Goal: Task Accomplishment & Management: Manage account settings

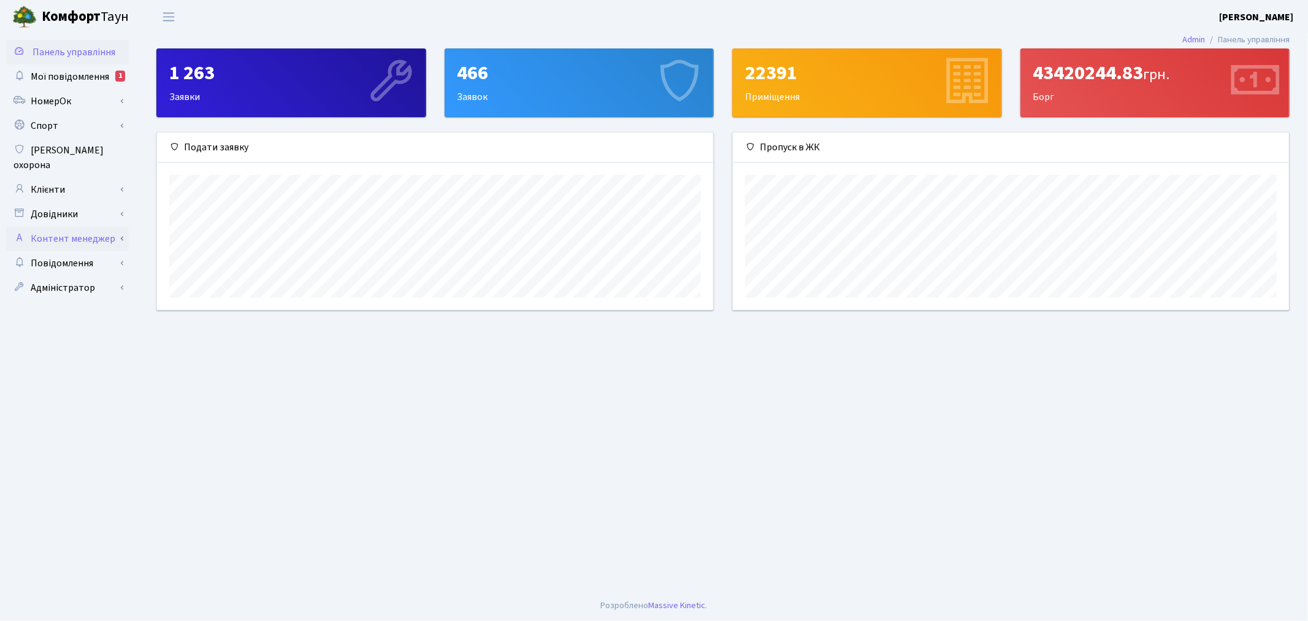
scroll to position [613211, 612831]
click at [99, 204] on link "Довідники" at bounding box center [67, 214] width 123 height 25
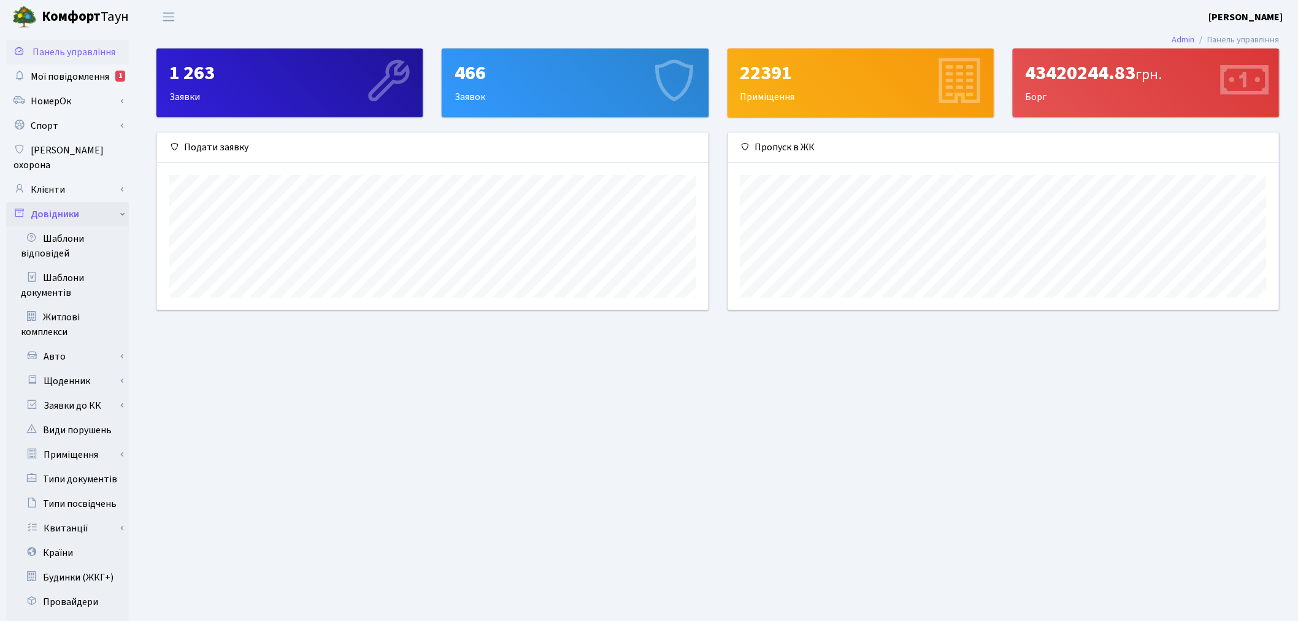
scroll to position [613211, 612836]
click at [113, 177] on link "Клієнти" at bounding box center [67, 189] width 123 height 25
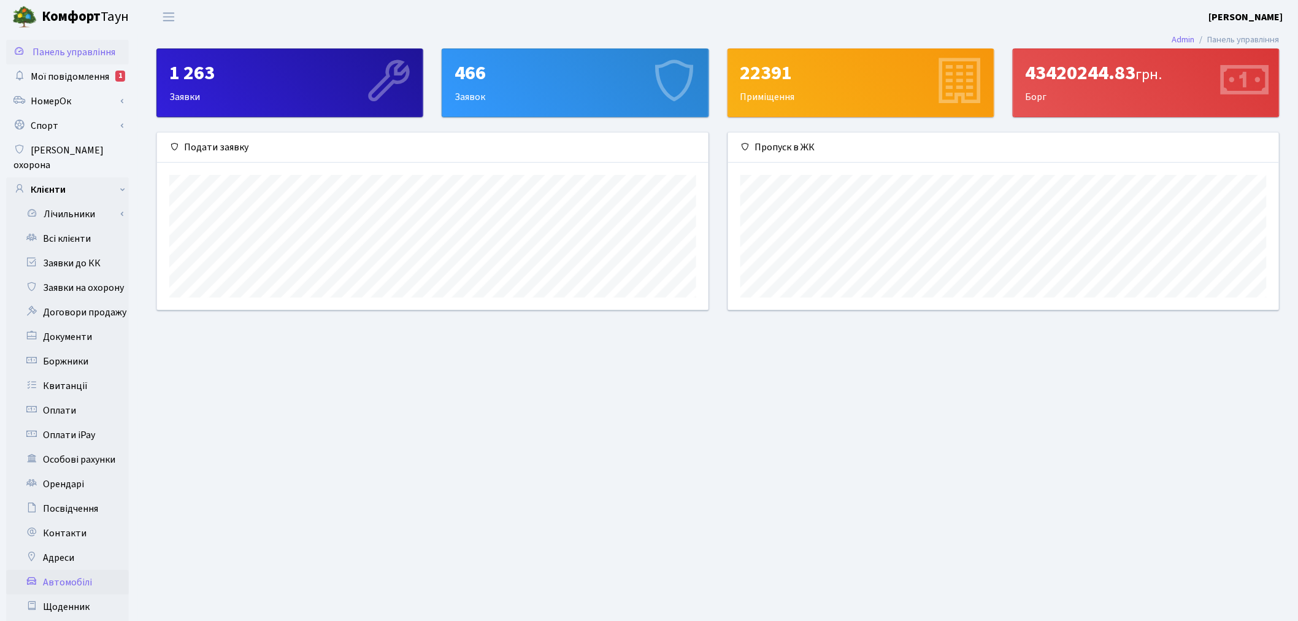
click at [76, 570] on link "Автомобілі" at bounding box center [67, 582] width 123 height 25
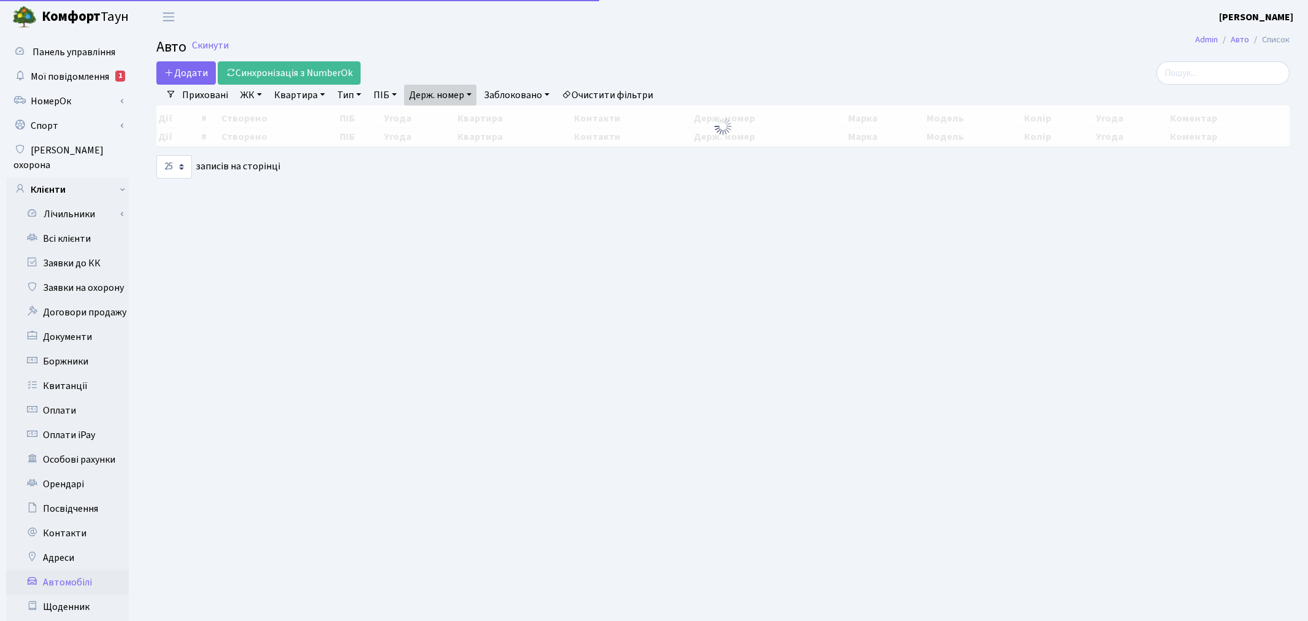
select select "25"
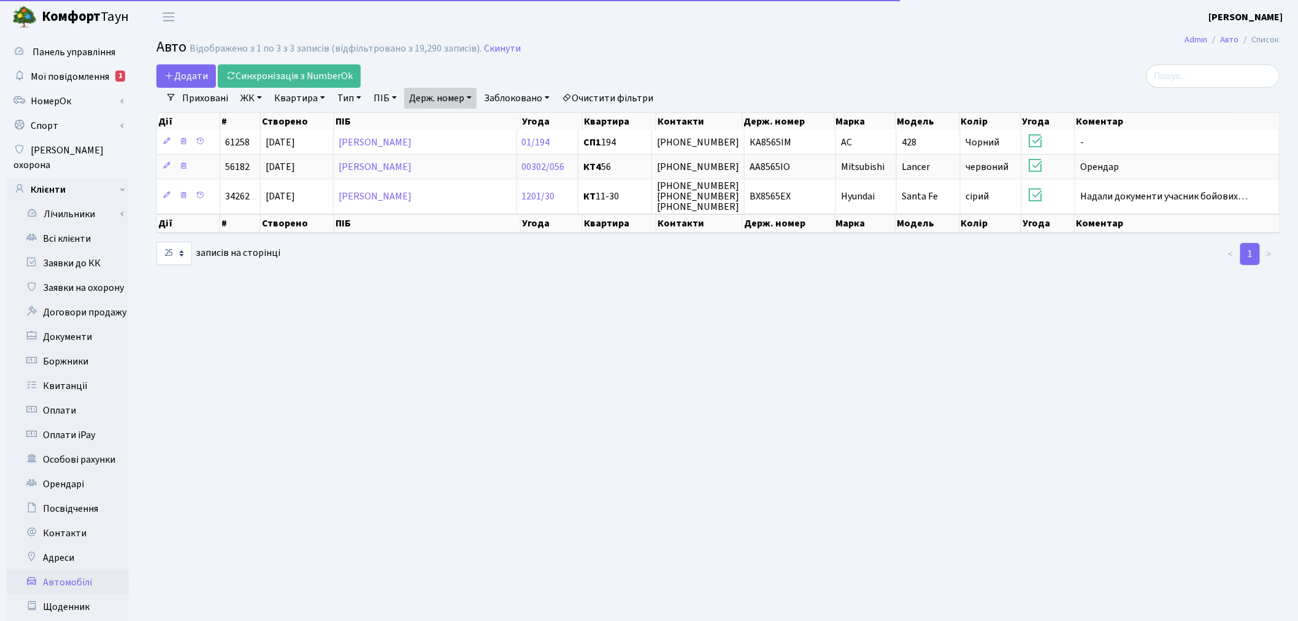
click at [448, 100] on link "Держ. номер" at bounding box center [440, 98] width 72 height 21
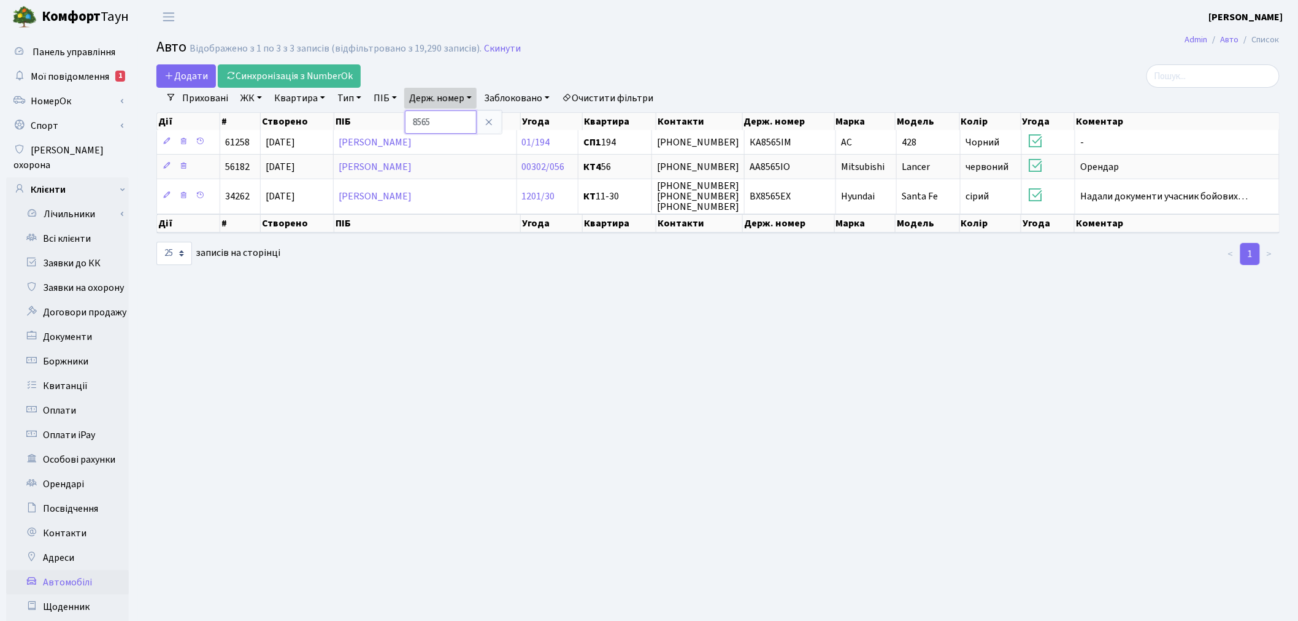
click at [447, 121] on input "8565" at bounding box center [441, 121] width 72 height 23
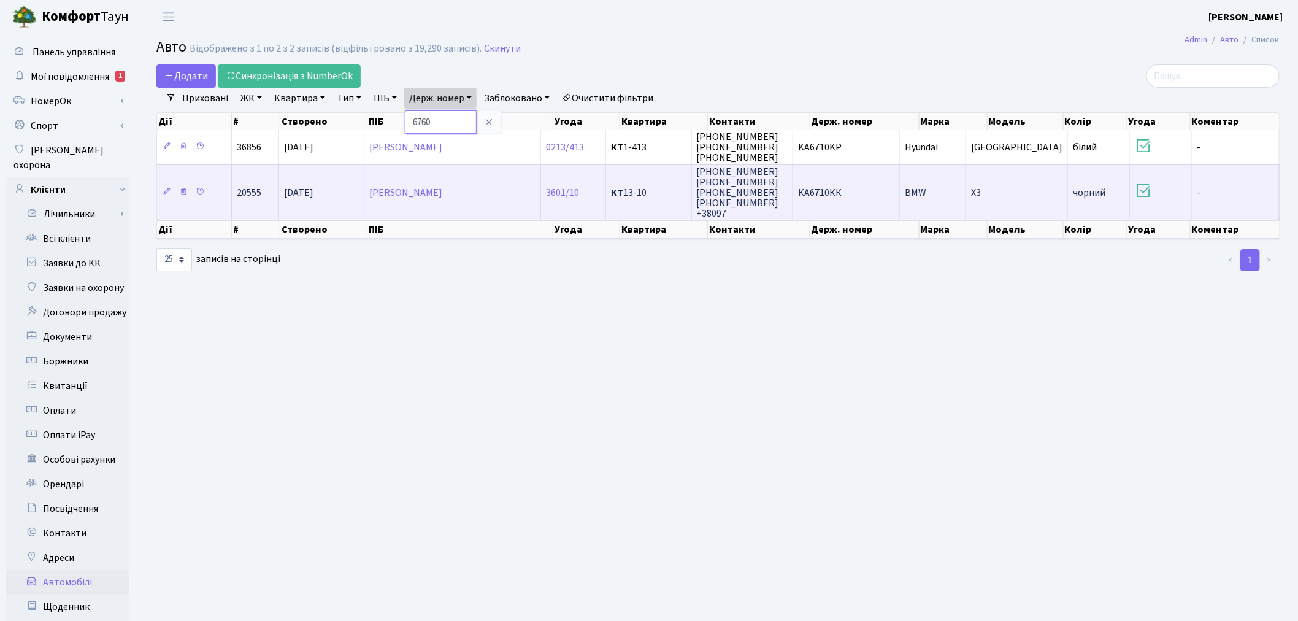
type input "6760"
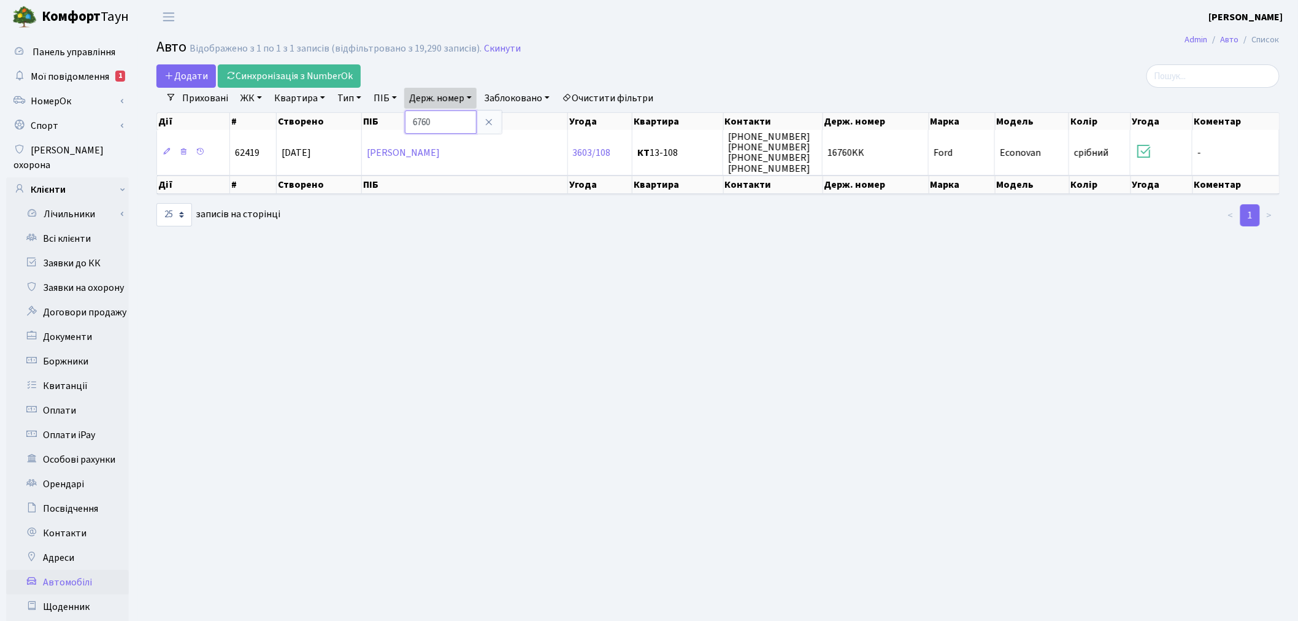
click at [417, 121] on input "6760" at bounding box center [441, 121] width 72 height 23
click at [456, 121] on input "6760" at bounding box center [441, 121] width 72 height 23
click at [78, 107] on link "НомерОк" at bounding box center [67, 101] width 123 height 25
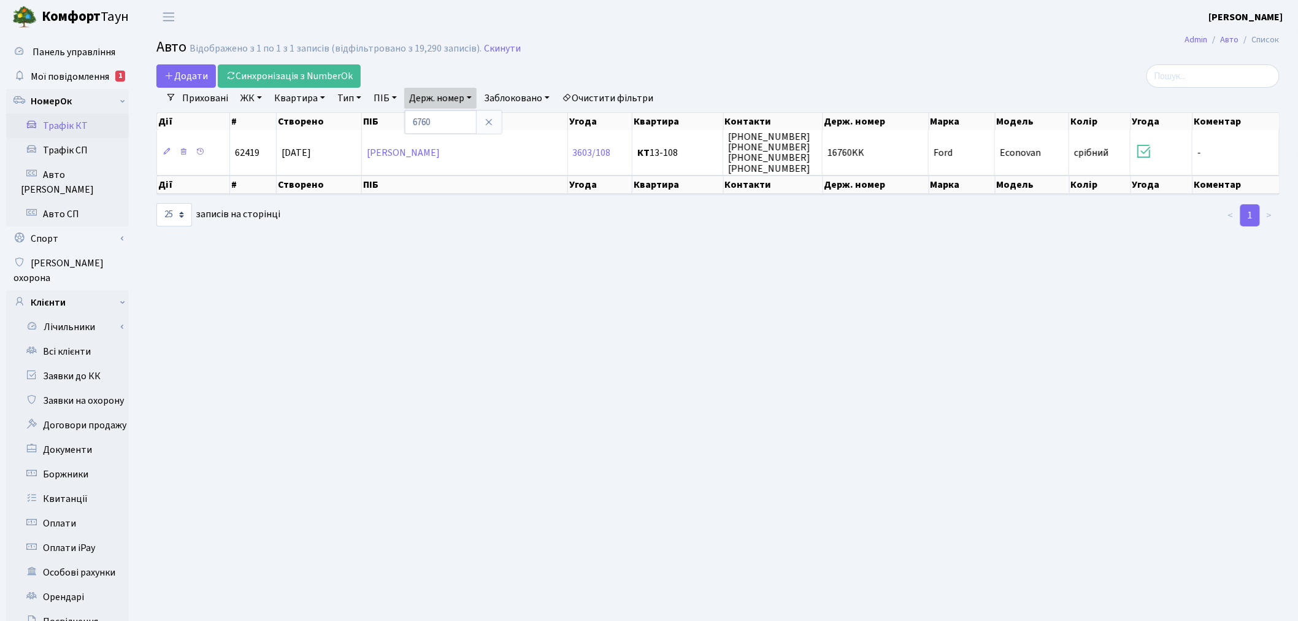
click at [88, 124] on link "Трафік КТ" at bounding box center [67, 125] width 123 height 25
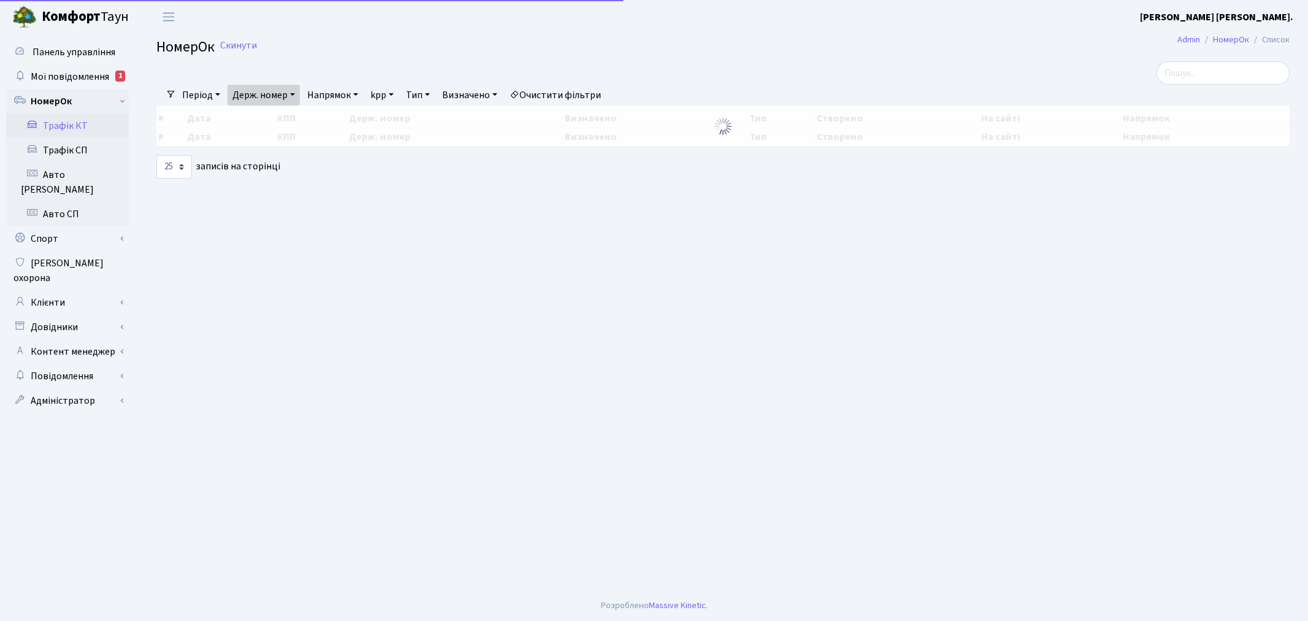
select select "25"
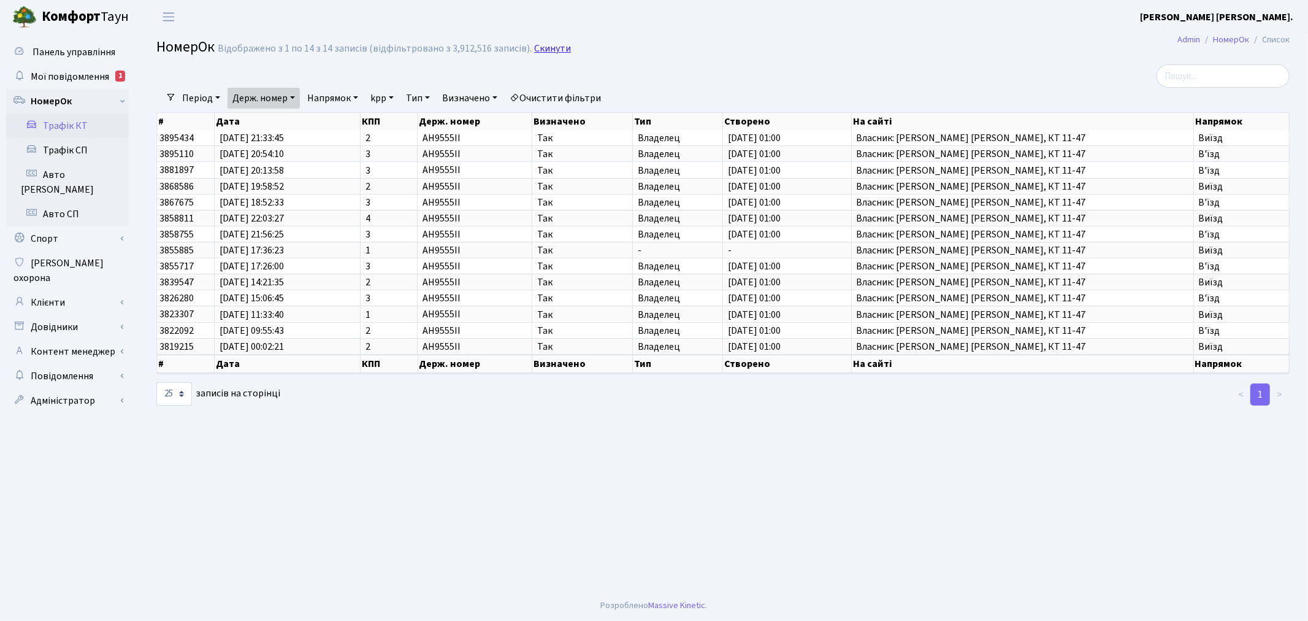
click at [553, 47] on link "Скинути" at bounding box center [552, 49] width 37 height 12
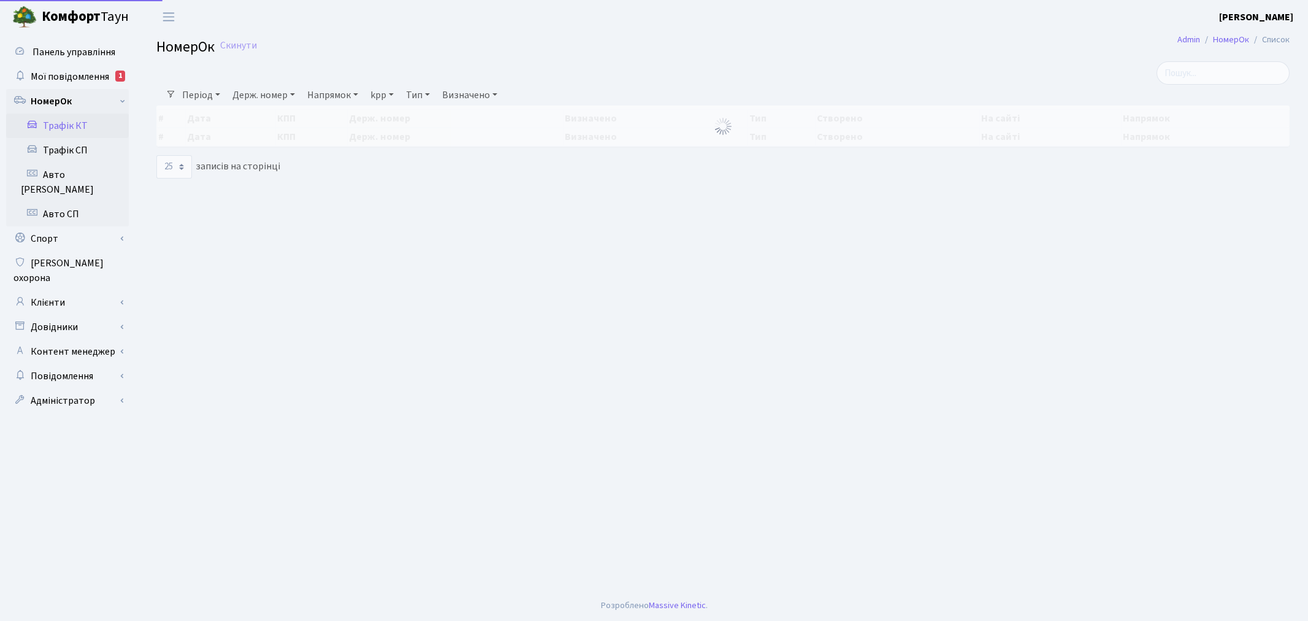
select select "25"
click at [266, 95] on link "Держ. номер" at bounding box center [264, 95] width 72 height 21
click at [269, 114] on input "text" at bounding box center [264, 118] width 72 height 23
type input "F"
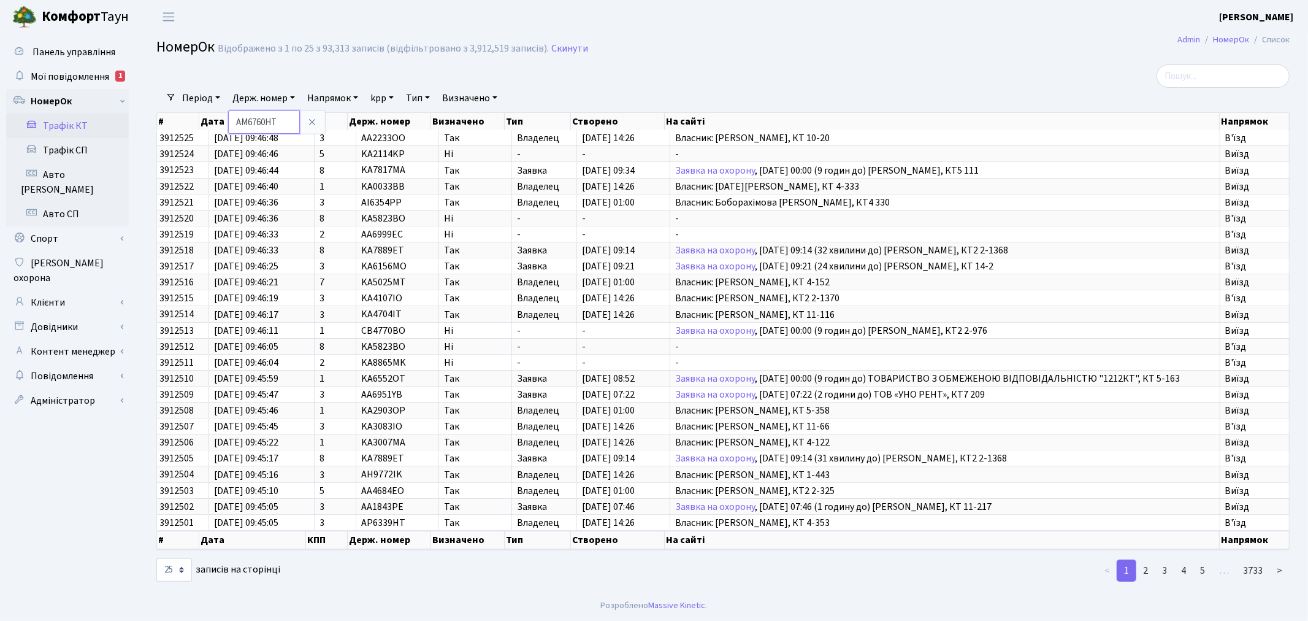
type input "АМ6760НТ"
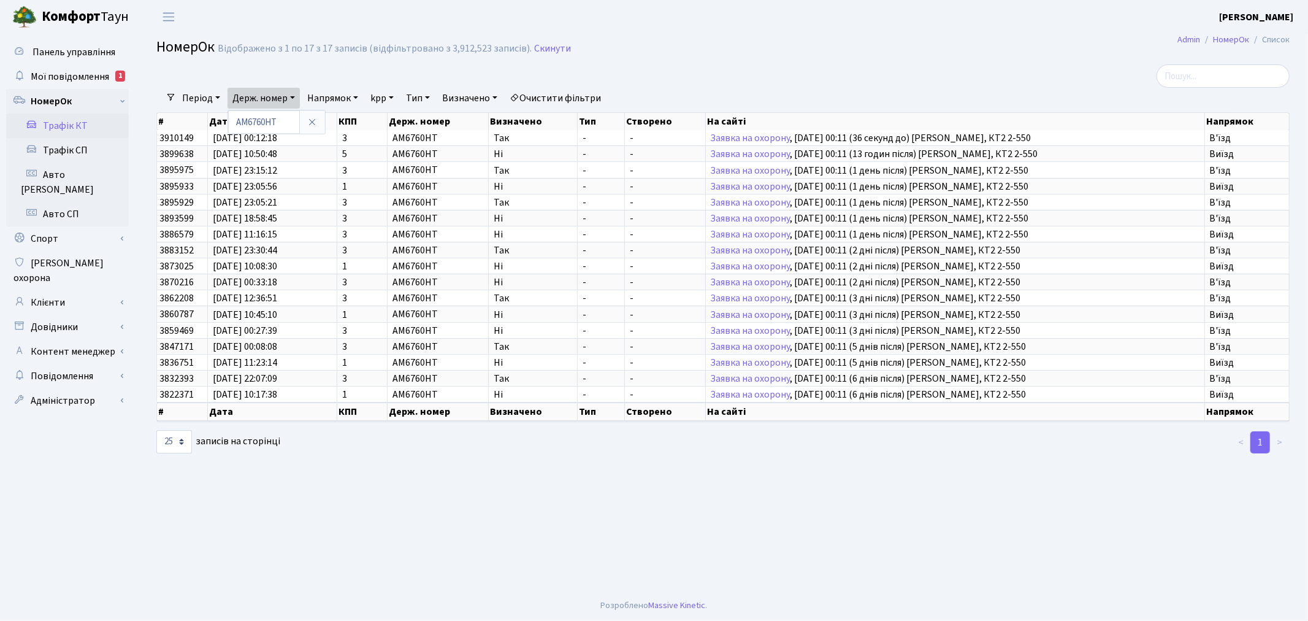
click at [200, 92] on link "Період" at bounding box center [201, 98] width 48 height 21
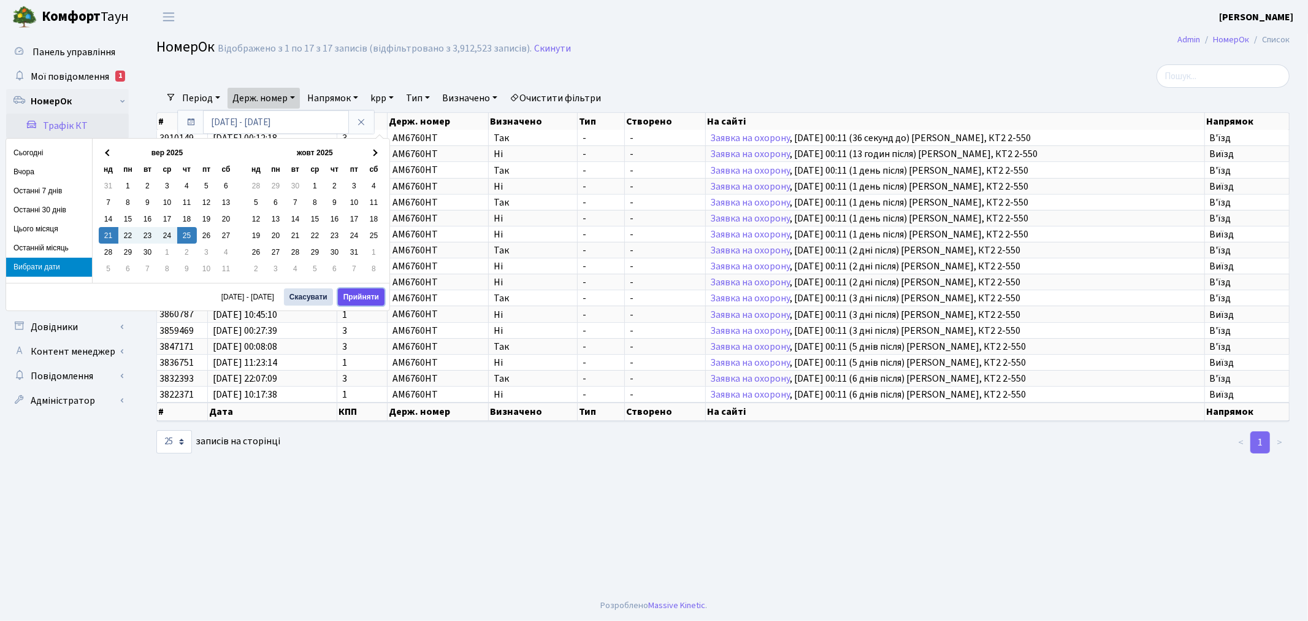
click at [347, 296] on button "Прийняти" at bounding box center [361, 296] width 47 height 17
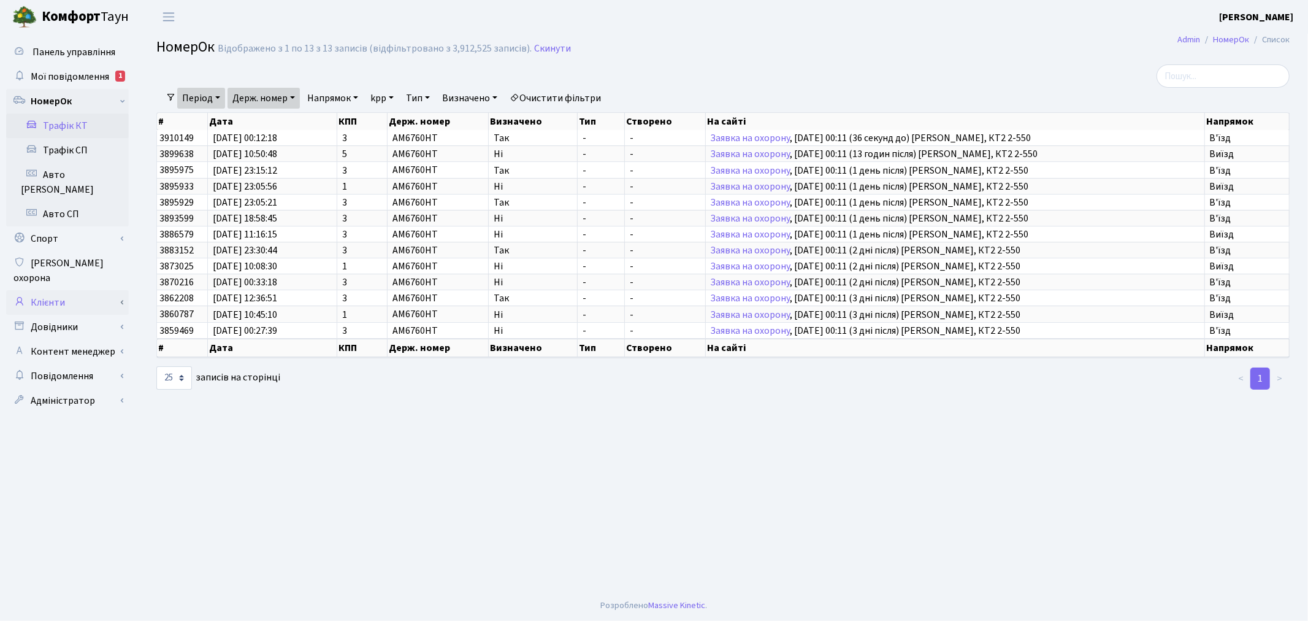
click at [92, 290] on link "Клієнти" at bounding box center [67, 302] width 123 height 25
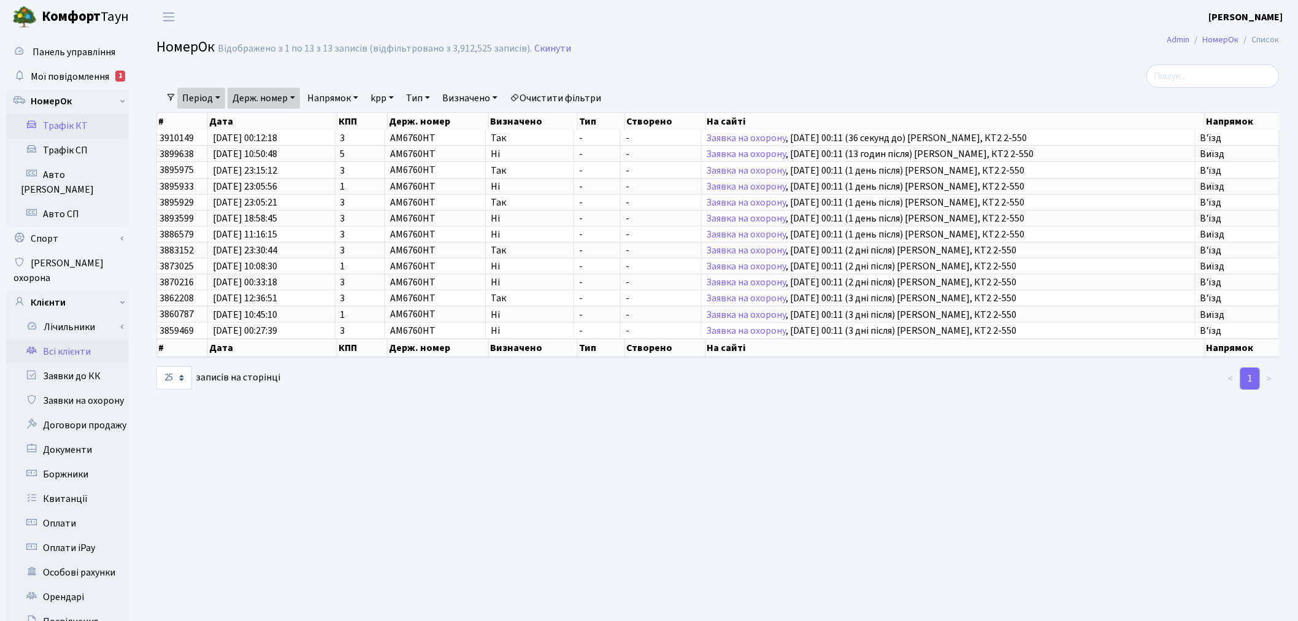
click at [94, 339] on link "Всі клієнти" at bounding box center [67, 351] width 123 height 25
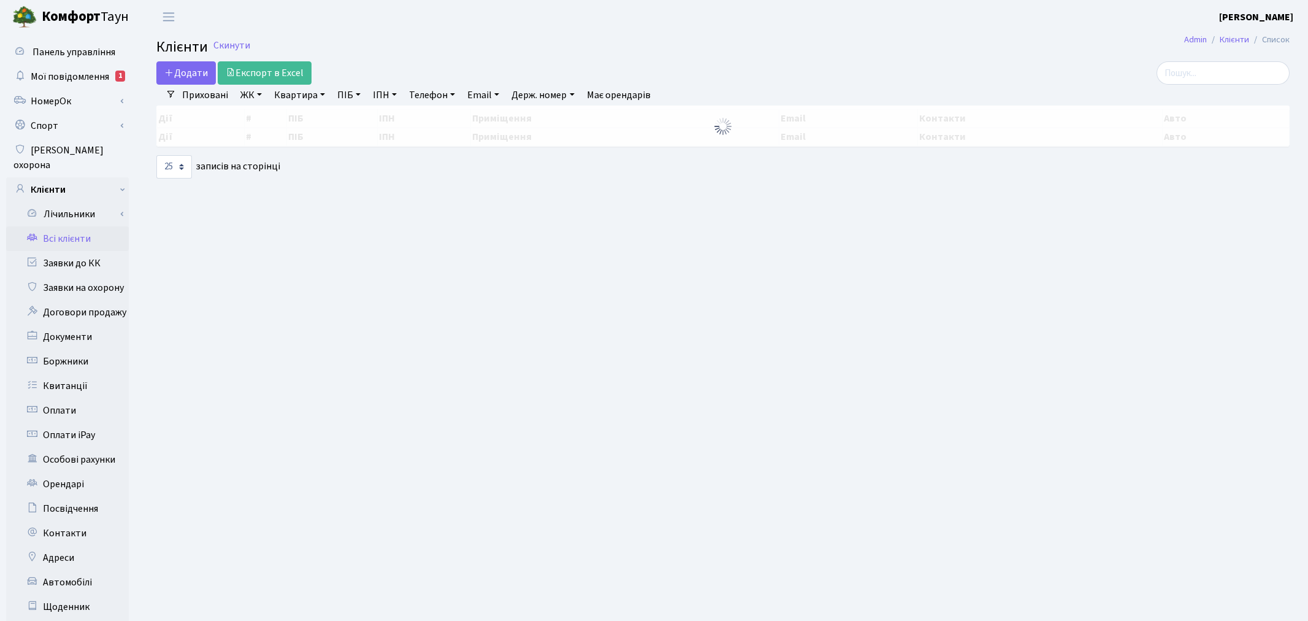
select select "25"
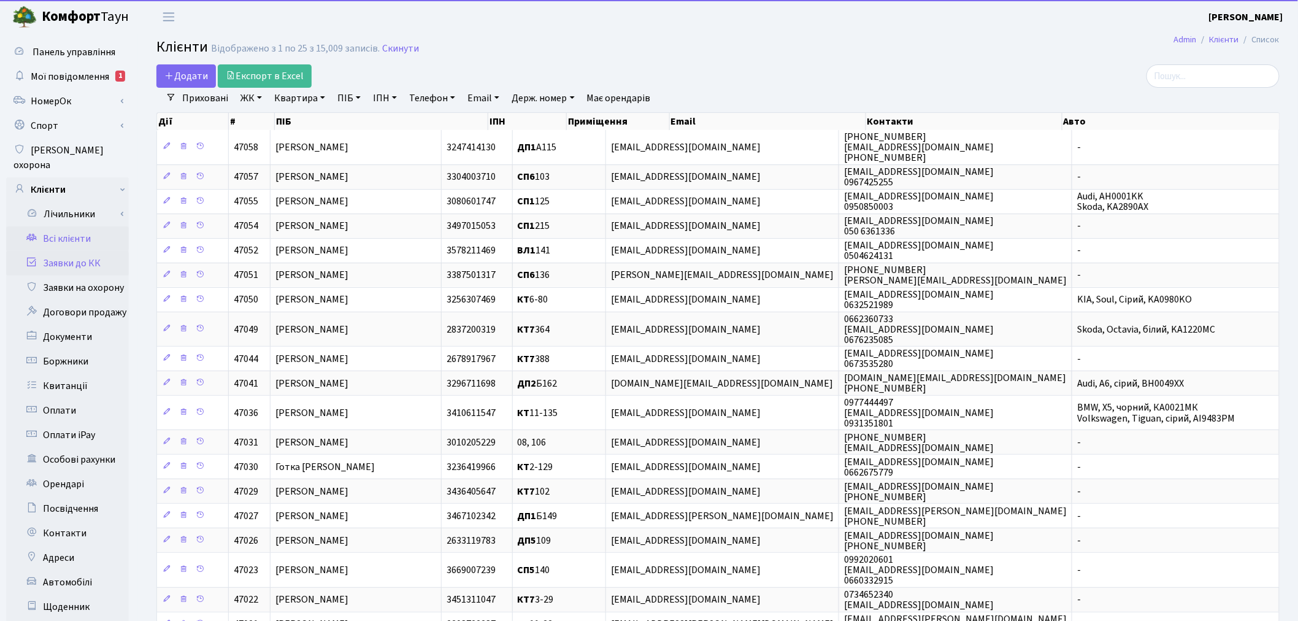
click at [99, 251] on link "Заявки до КК" at bounding box center [67, 263] width 123 height 25
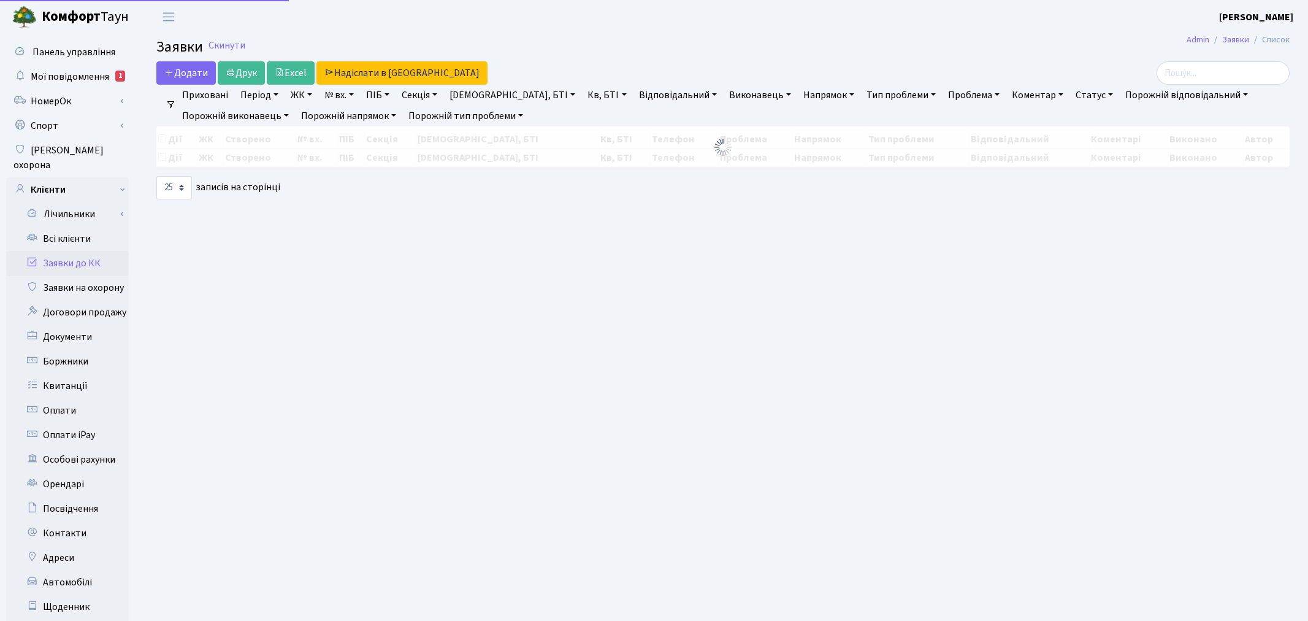
select select "25"
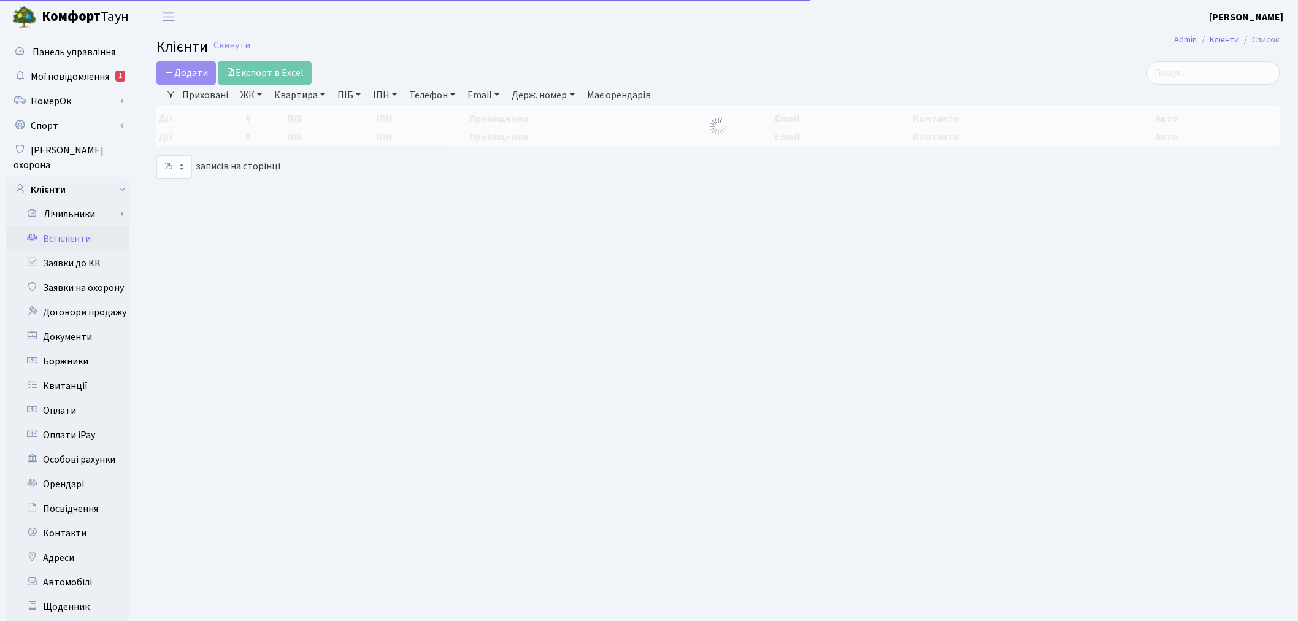
select select "25"
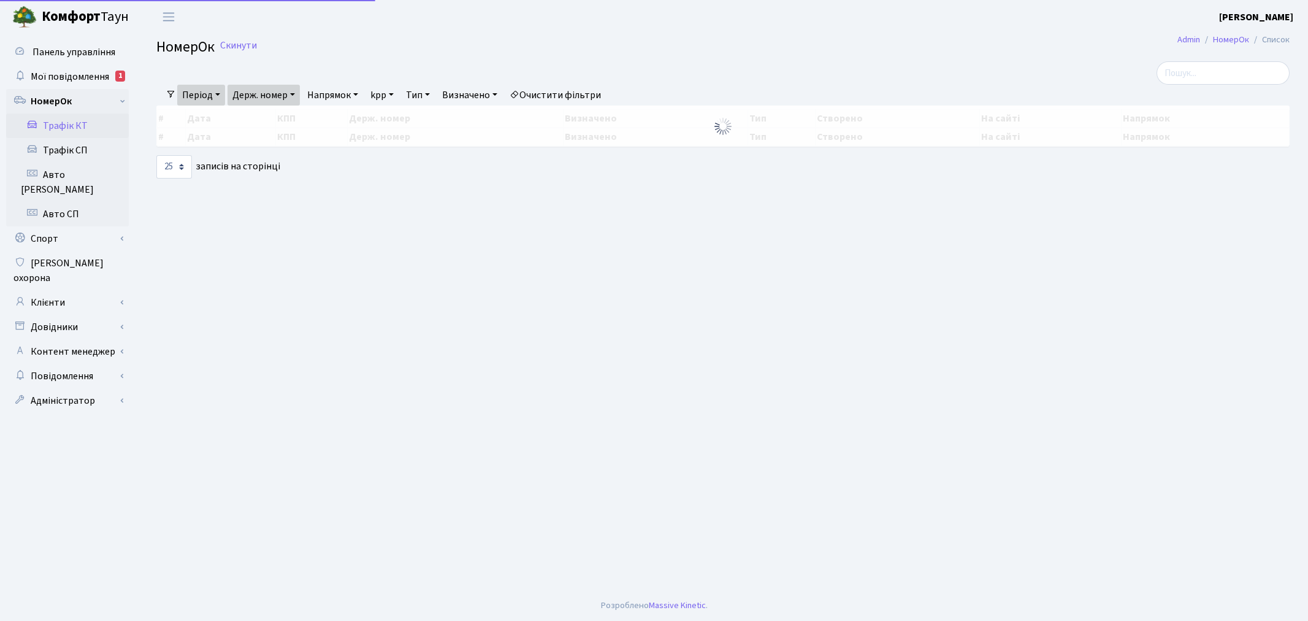
select select "25"
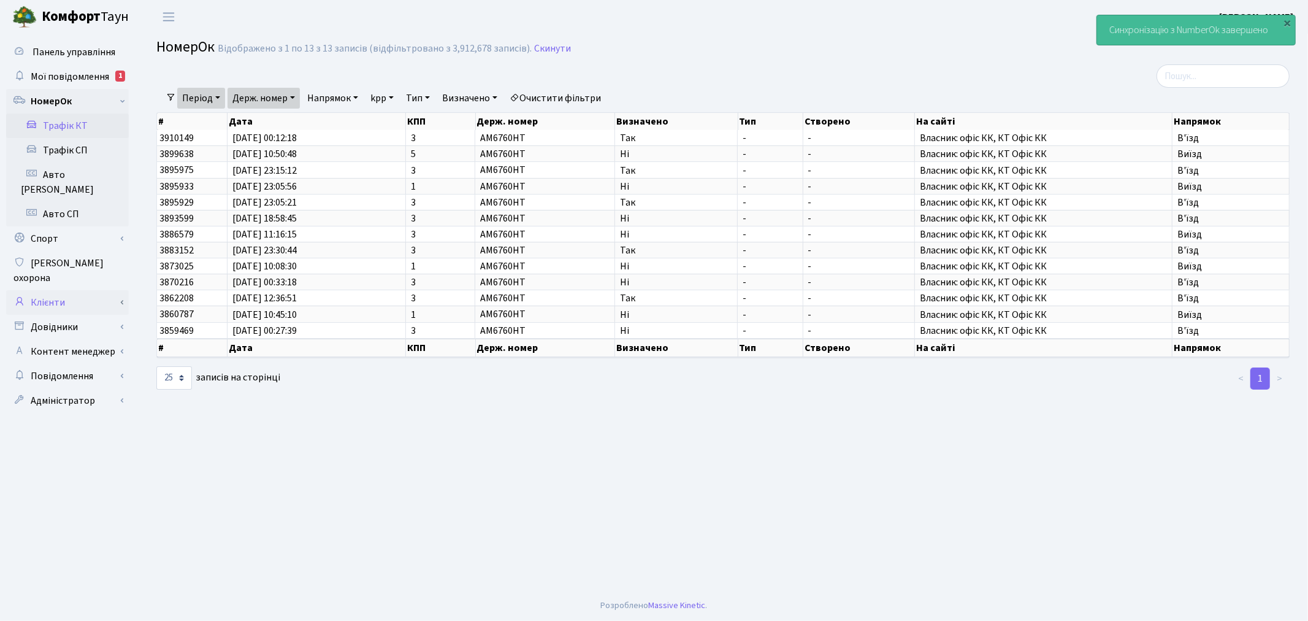
click at [99, 290] on link "Клієнти" at bounding box center [67, 302] width 123 height 25
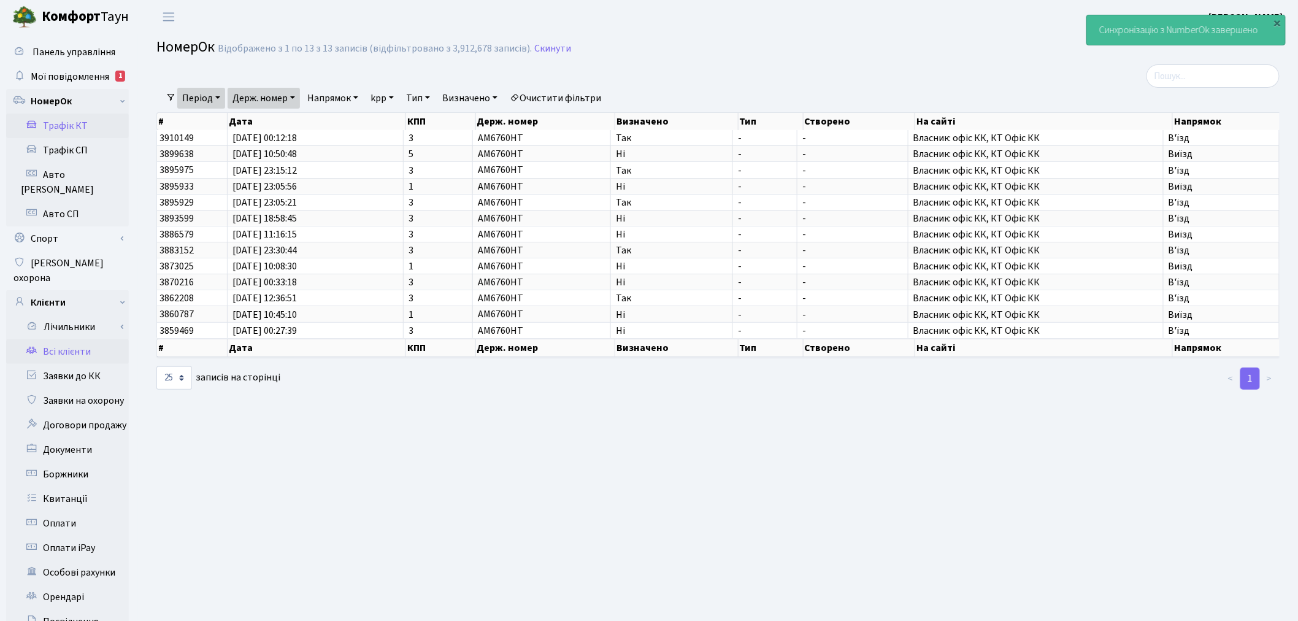
click at [107, 339] on link "Всі клієнти" at bounding box center [67, 351] width 123 height 25
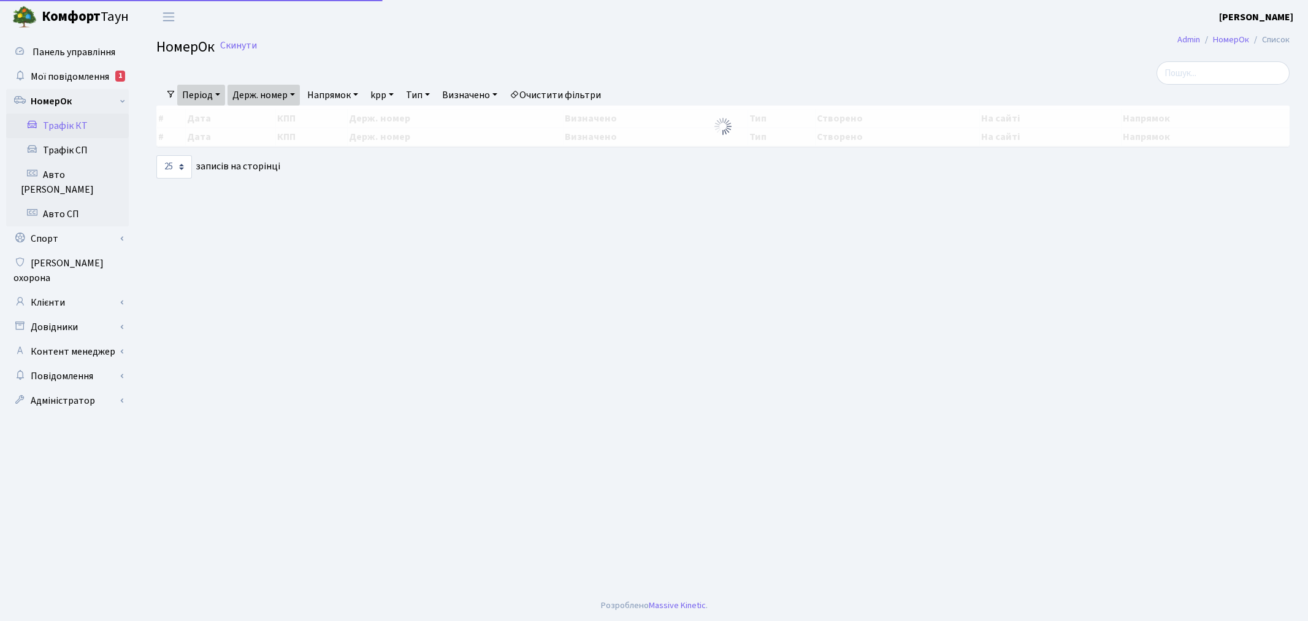
select select "25"
click at [101, 290] on link "Клієнти" at bounding box center [67, 302] width 123 height 25
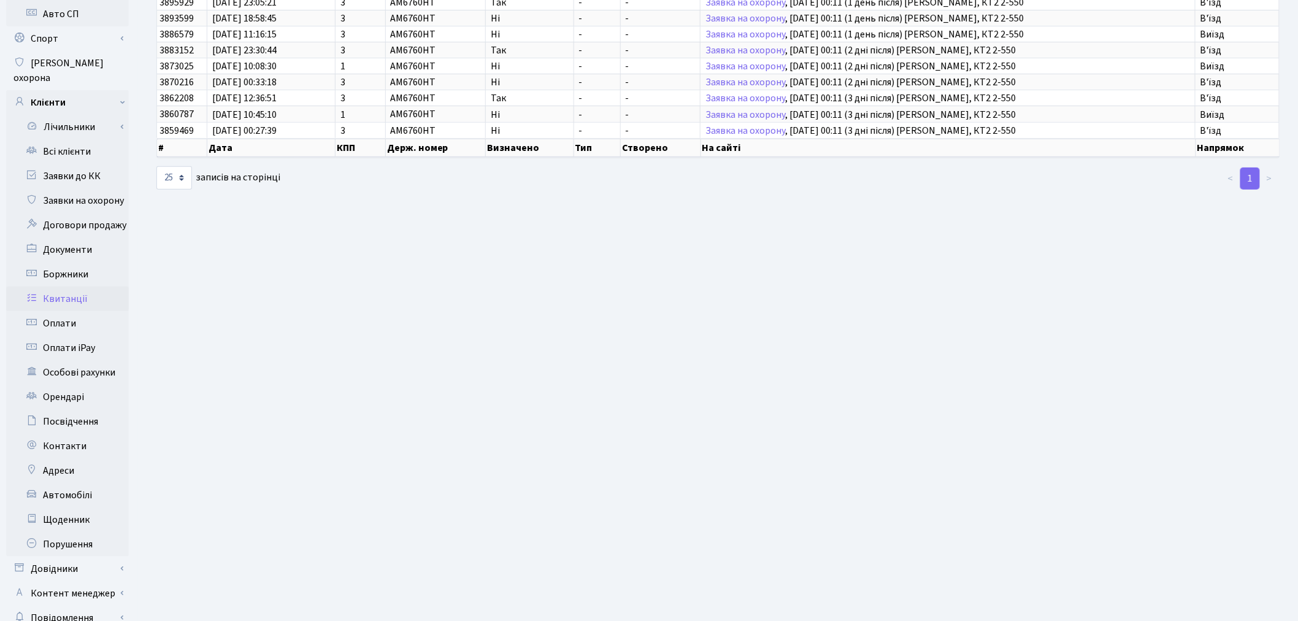
scroll to position [204, 0]
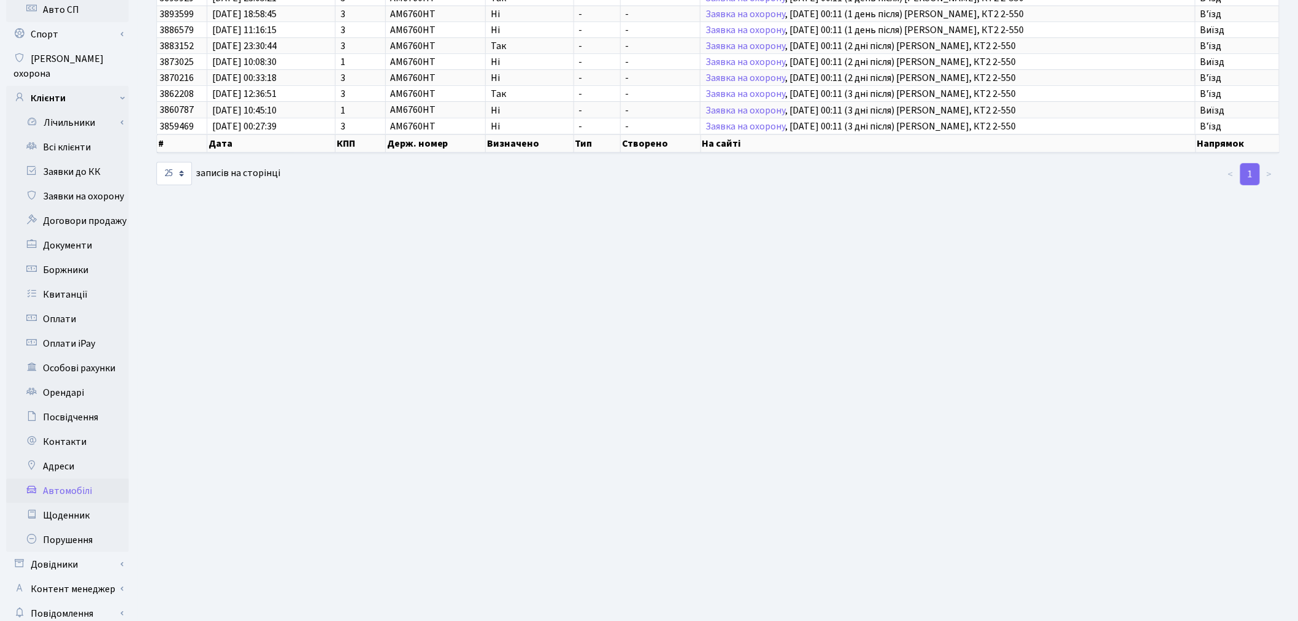
click at [94, 478] on link "Автомобілі" at bounding box center [67, 490] width 123 height 25
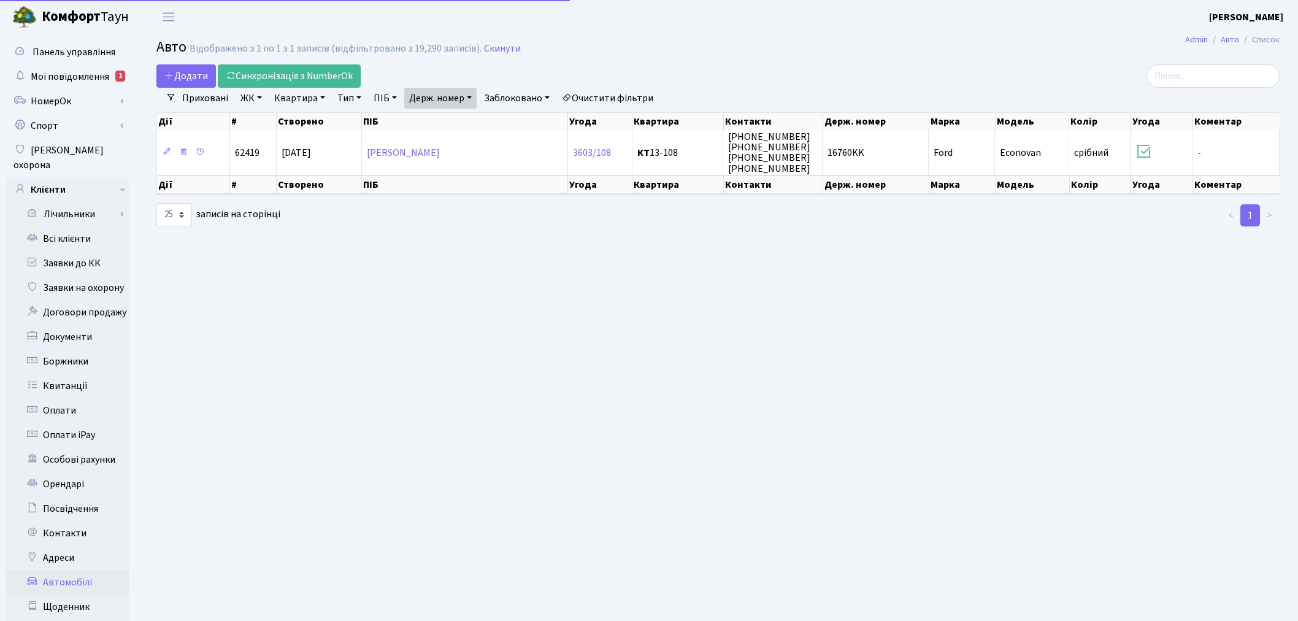
select select "25"
click at [500, 50] on link "Скинути" at bounding box center [502, 49] width 37 height 12
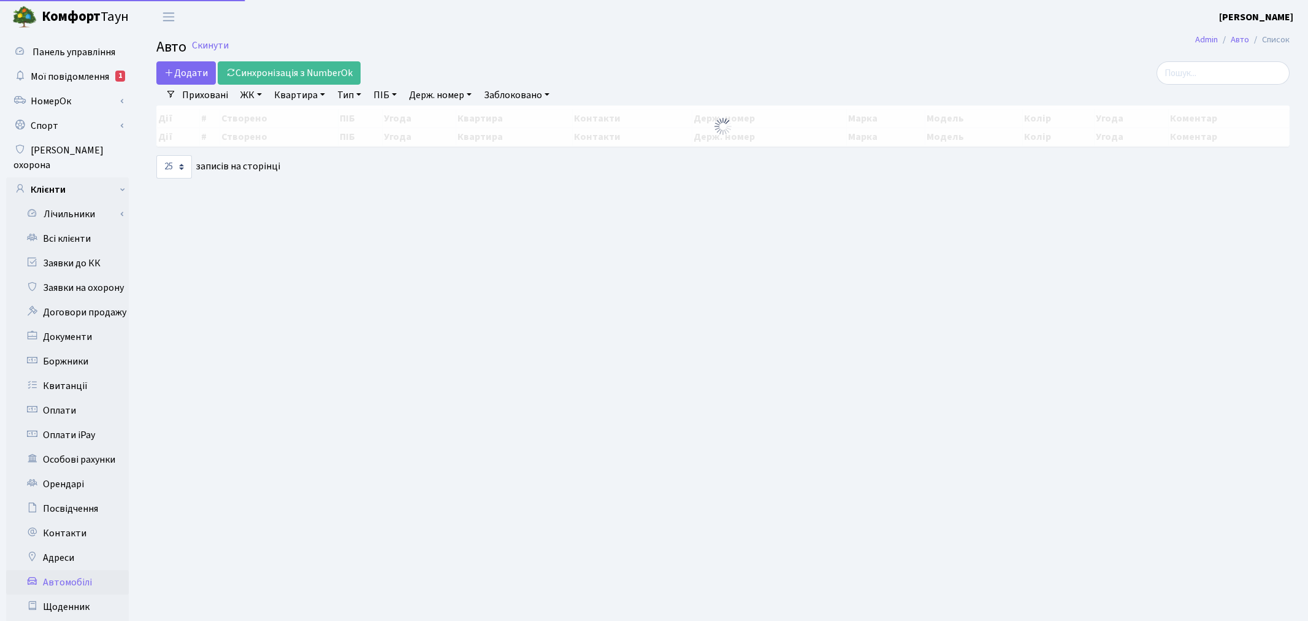
select select "25"
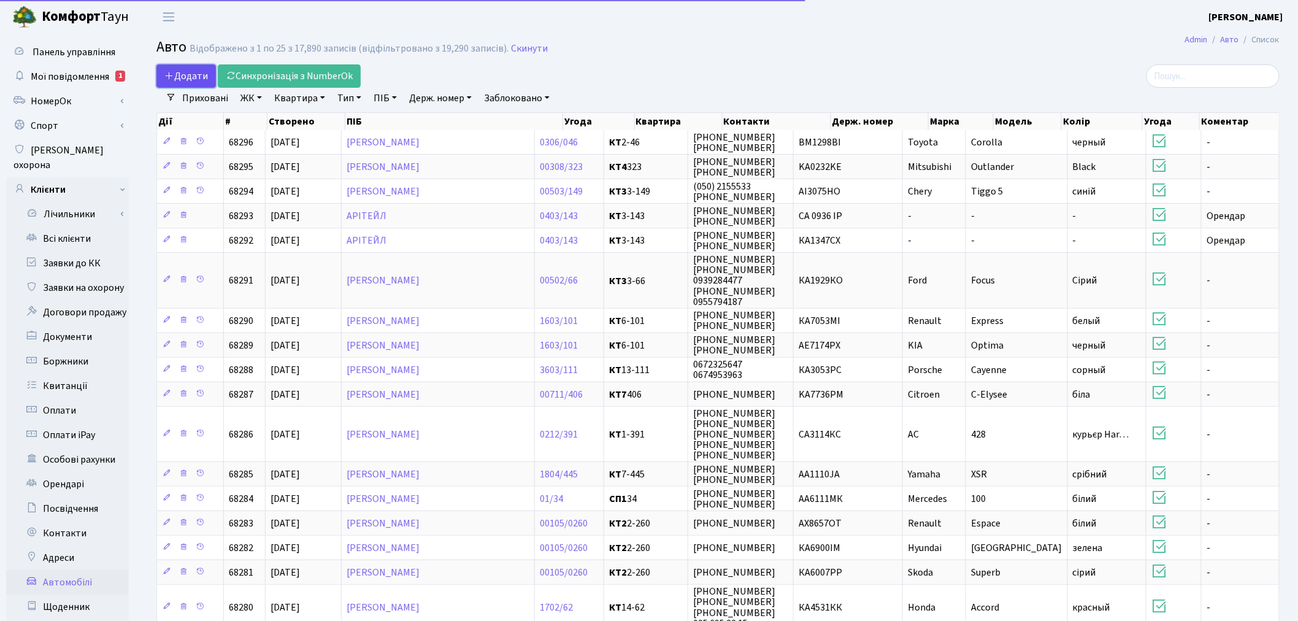
click at [188, 74] on span "Додати" at bounding box center [186, 75] width 44 height 13
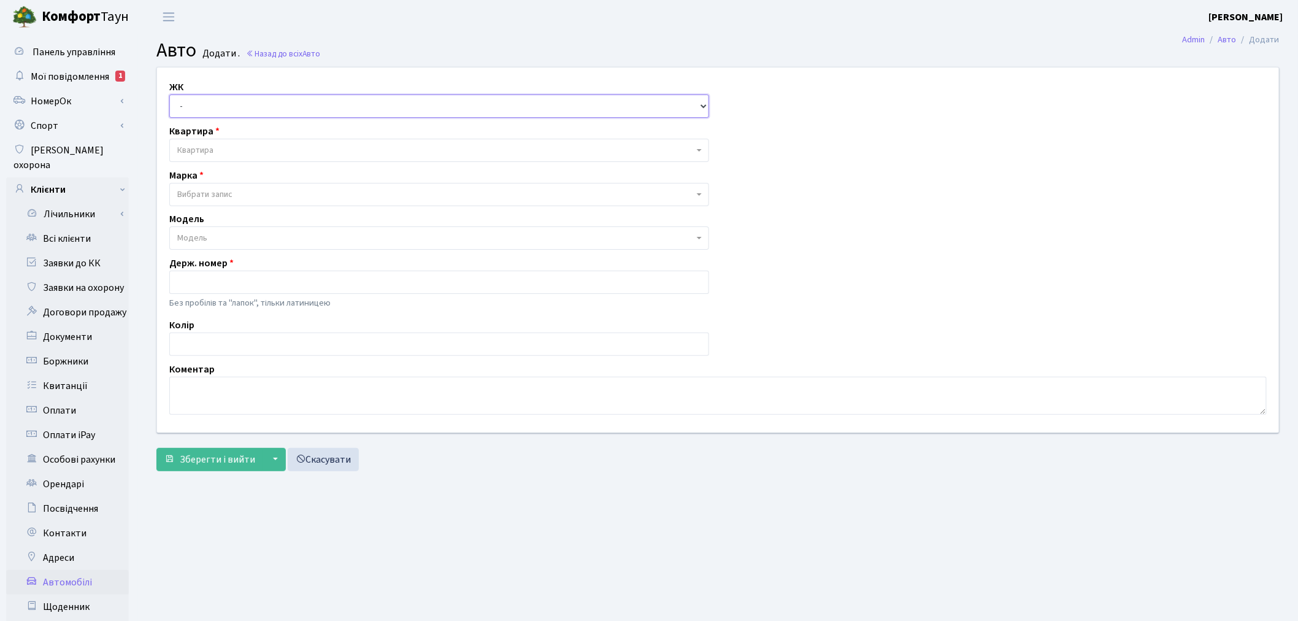
click at [194, 109] on select "- ТХ, вул. [STREET_ADDRESS] Регенераторна, 4 КТ2, просп. [STREET_ADDRESS] [STRE…" at bounding box center [439, 105] width 540 height 23
select select "271"
click at [169, 94] on select "- ТХ, вул. [STREET_ADDRESS] Регенераторна, 4 КТ2, просп. [STREET_ADDRESS] [STRE…" at bounding box center [439, 105] width 540 height 23
select select
click at [215, 139] on span "Квартира" at bounding box center [439, 150] width 540 height 23
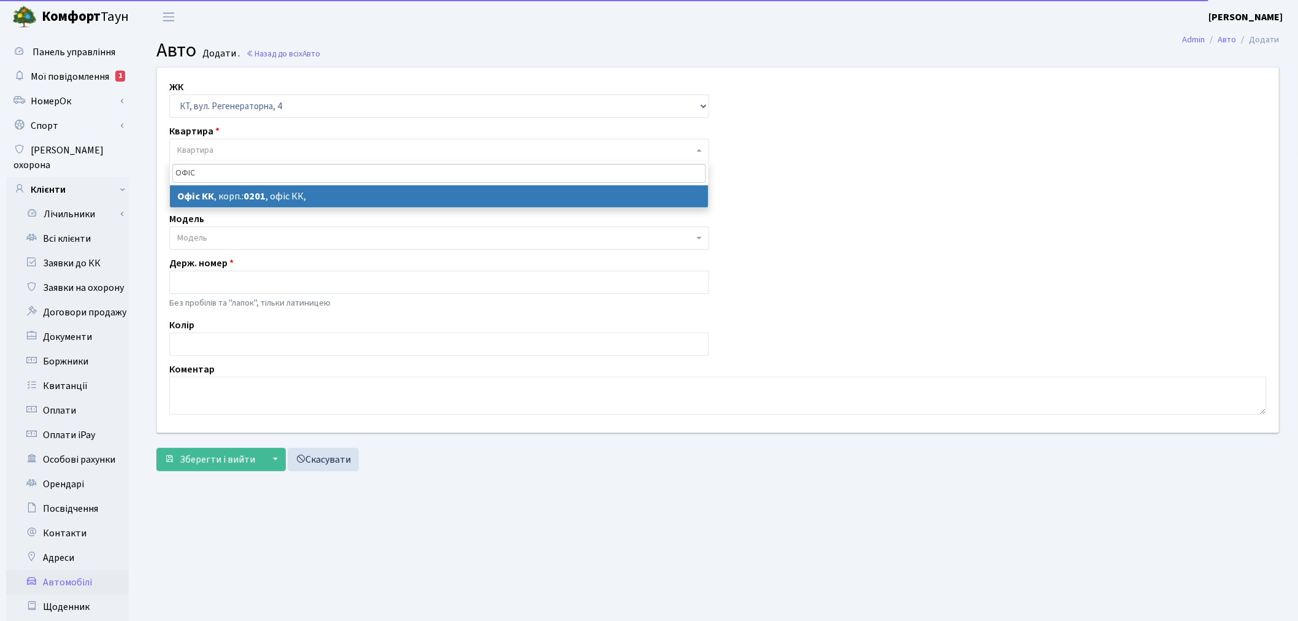
type input "ОФІС"
select select "4"
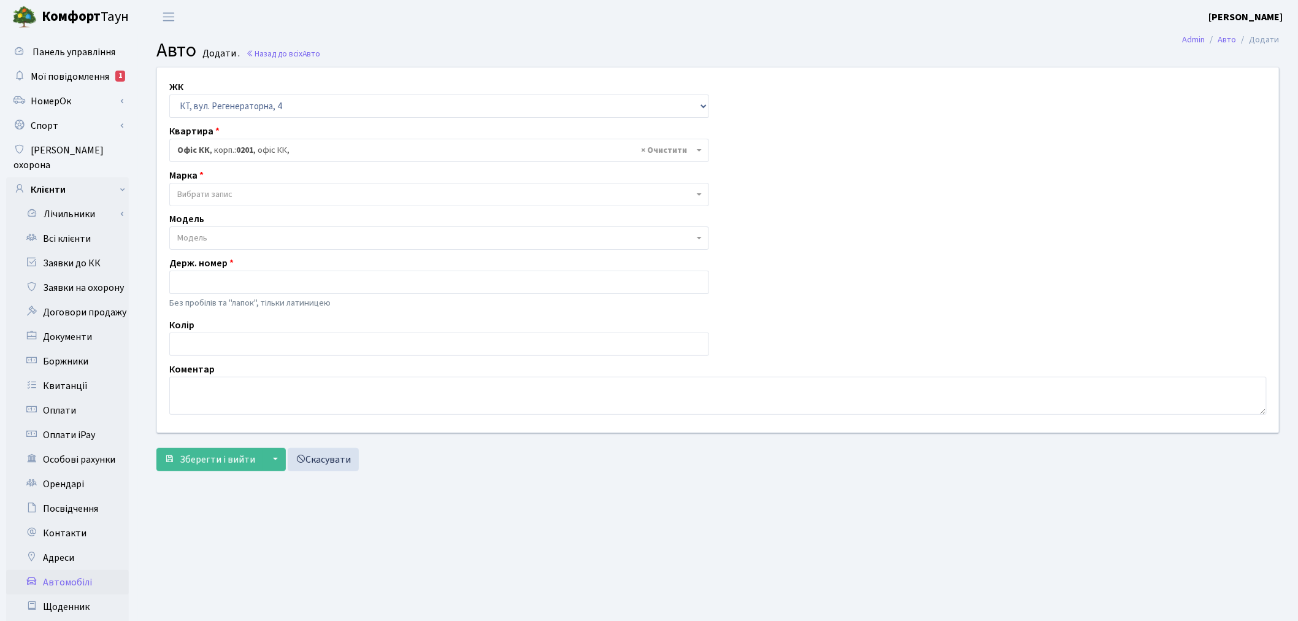
click at [221, 200] on span "Вибрати запис" at bounding box center [204, 194] width 55 height 12
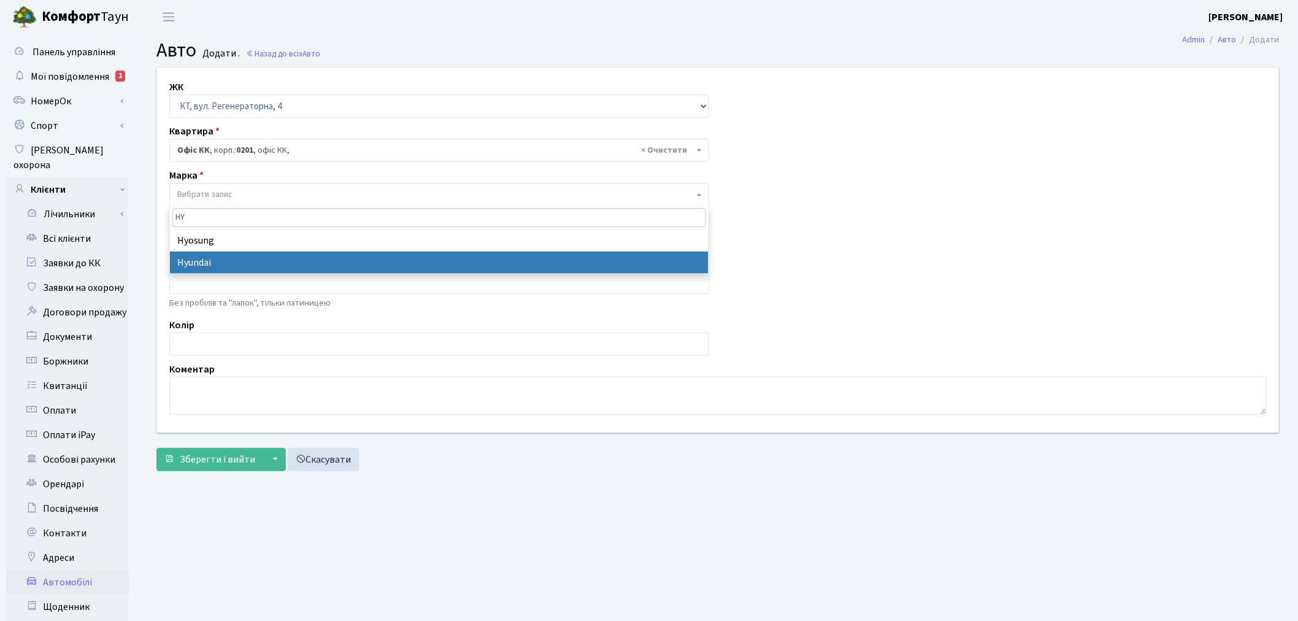
type input "HY"
select select "59"
select select
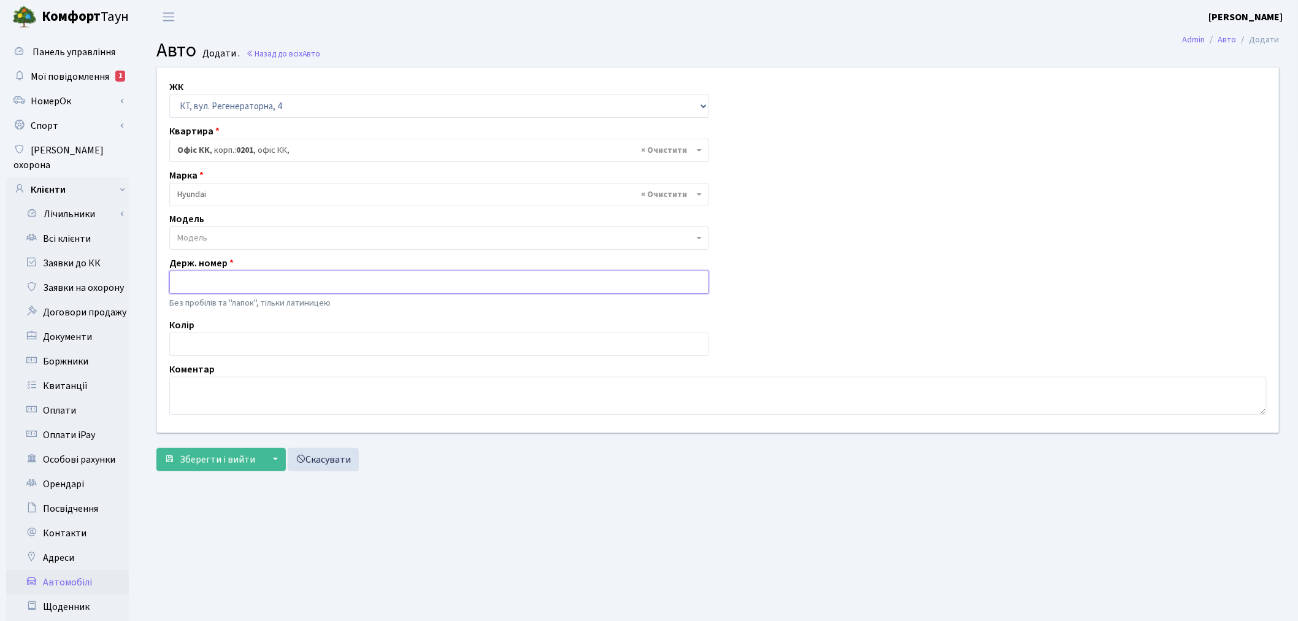
click at [200, 283] on input "text" at bounding box center [439, 282] width 540 height 23
type input "AM6760HT"
click at [207, 386] on textarea at bounding box center [717, 396] width 1097 height 38
type textarea "п"
type textarea "ПОРУШНИК"
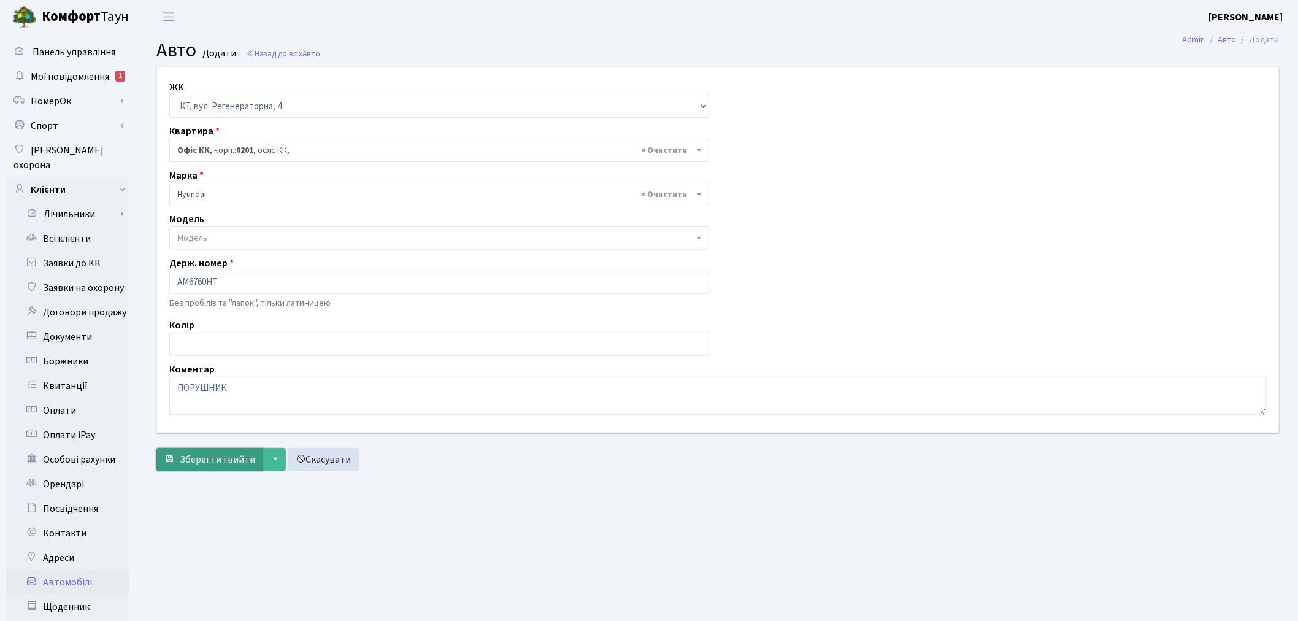
click at [228, 465] on span "Зберегти і вийти" at bounding box center [217, 459] width 75 height 13
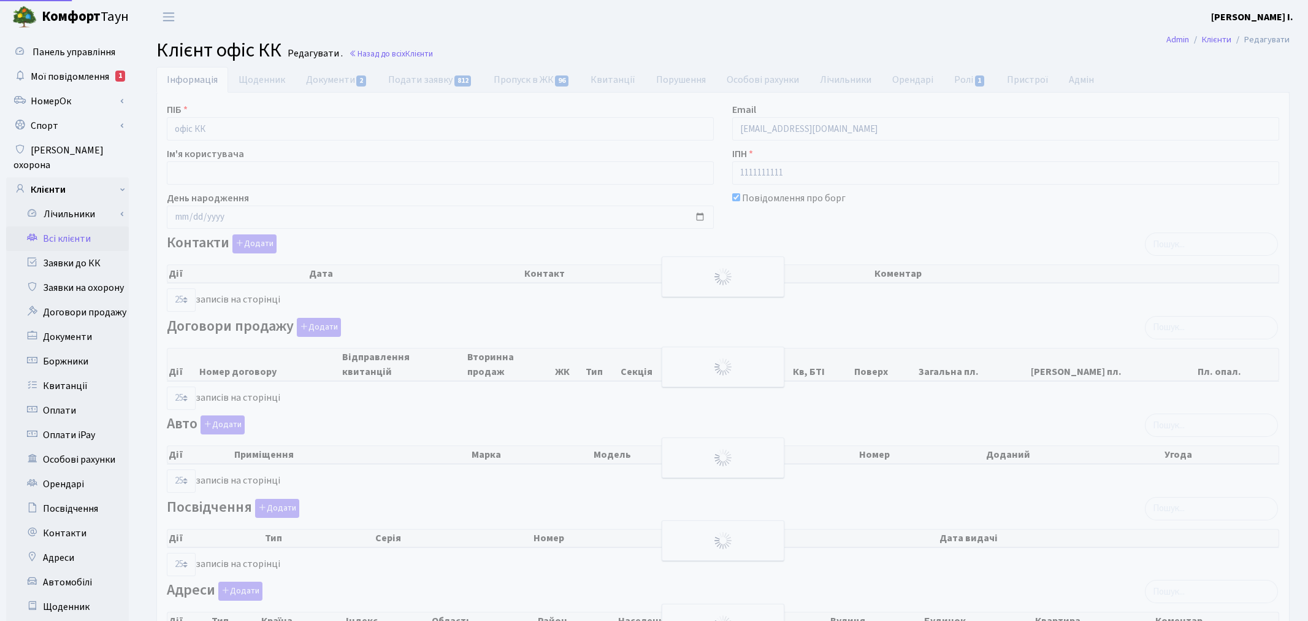
select select "25"
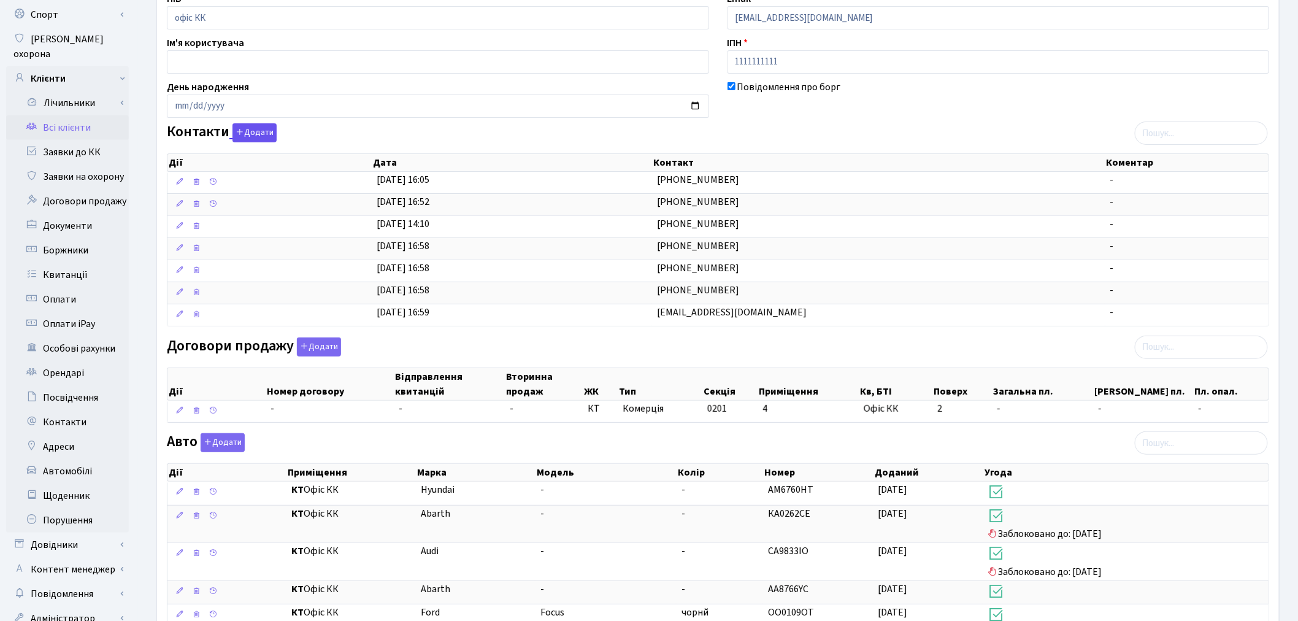
scroll to position [409, 0]
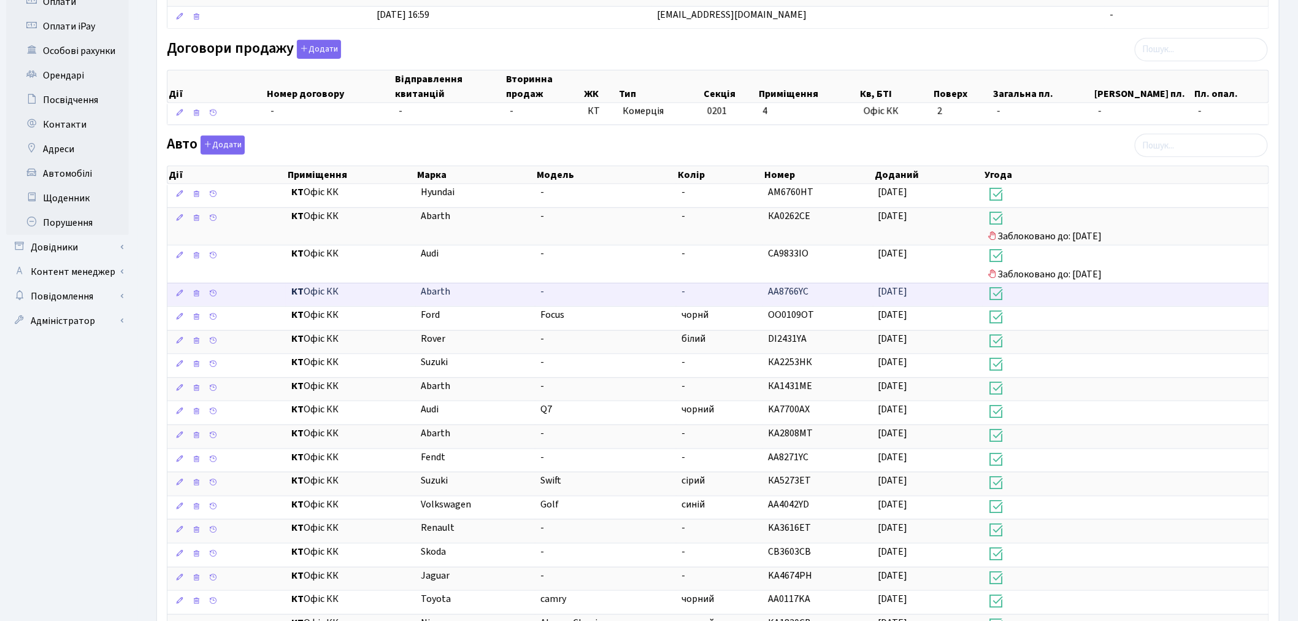
click at [931, 293] on td "[DATE]" at bounding box center [928, 295] width 110 height 24
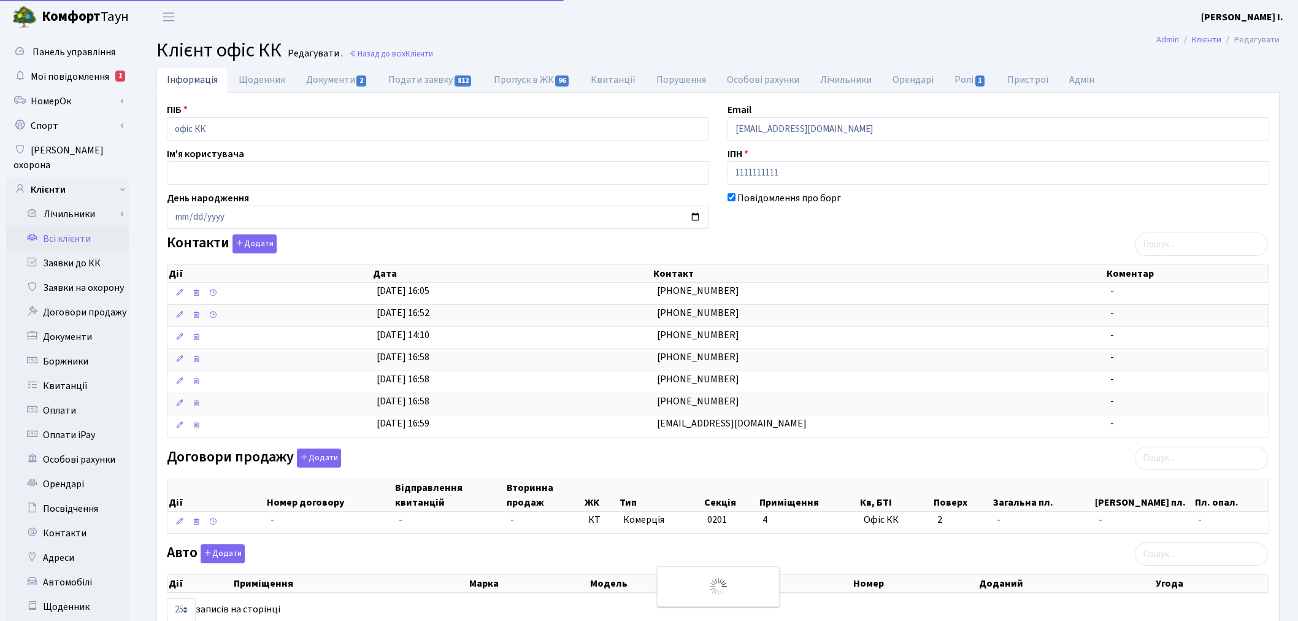
select select "25"
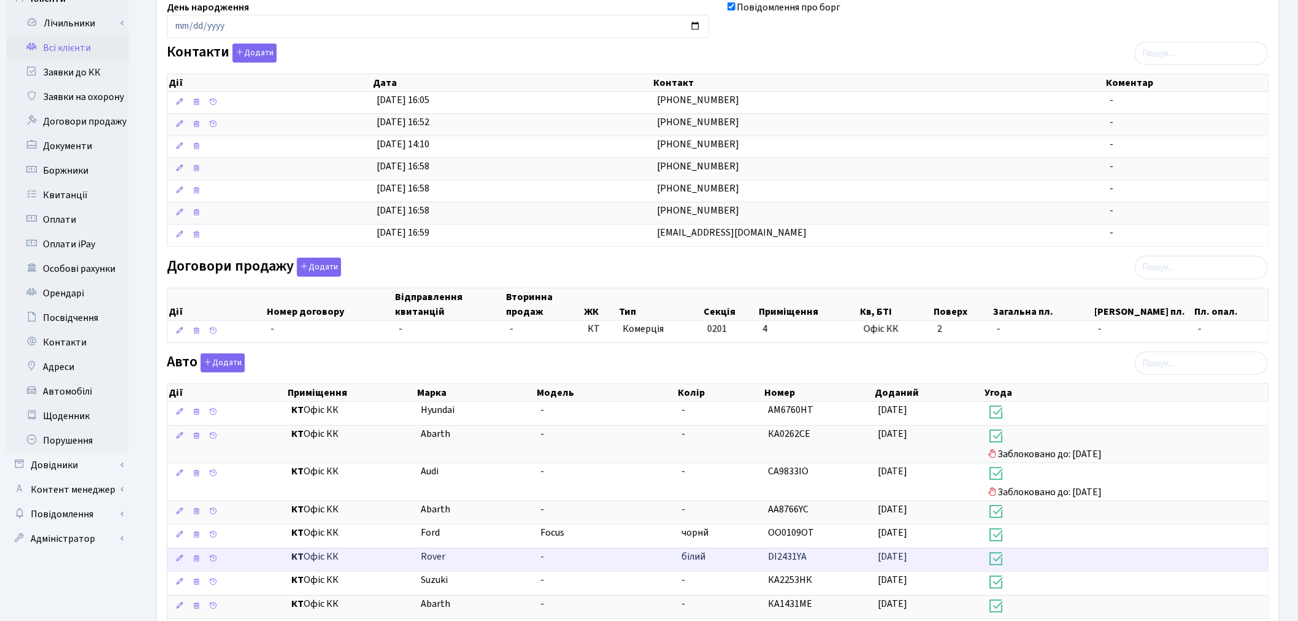
scroll to position [210, 0]
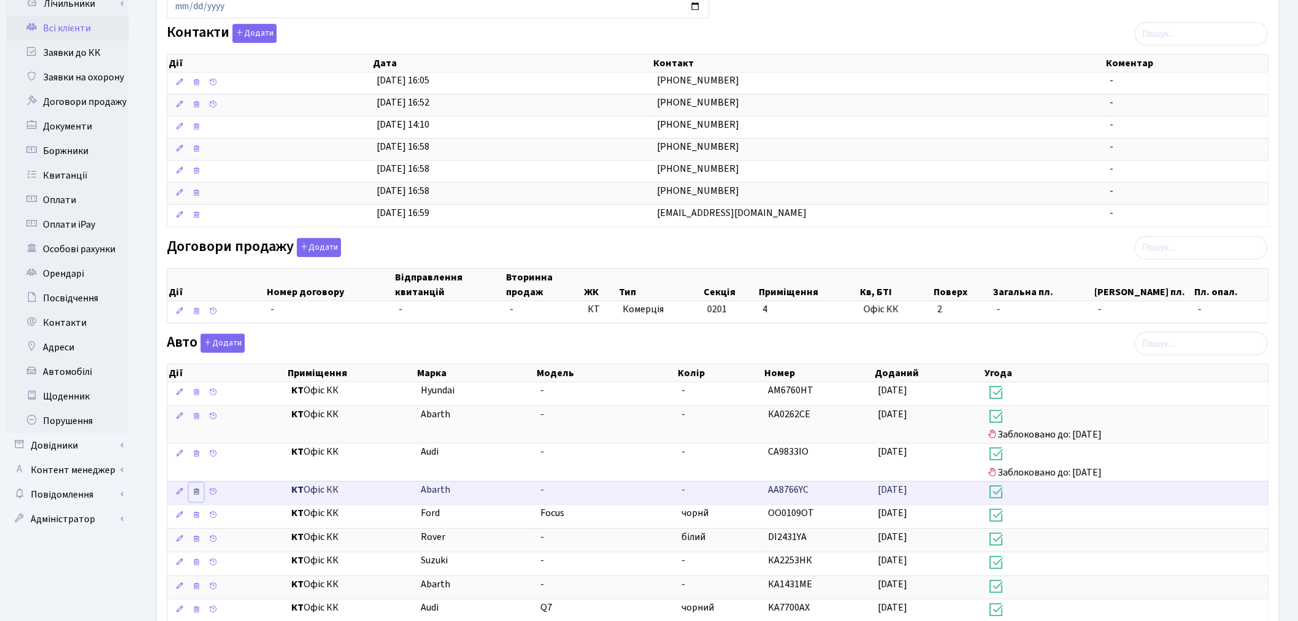
click at [199, 491] on icon at bounding box center [196, 491] width 9 height 9
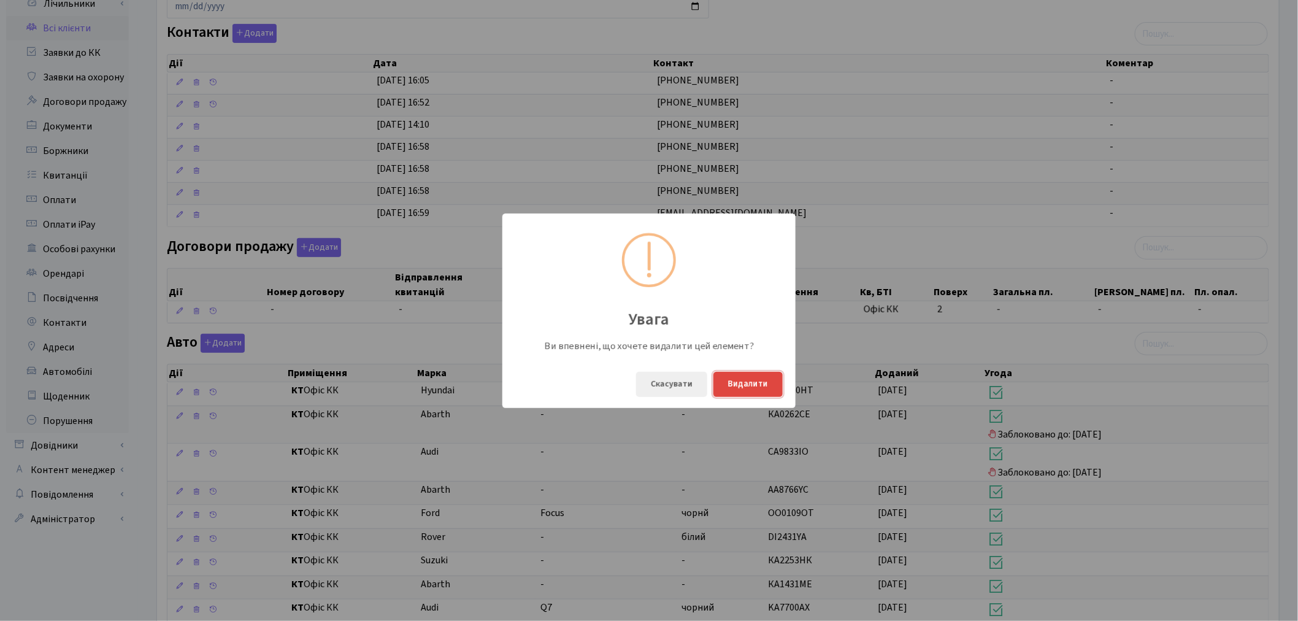
click at [746, 396] on button "Видалити" at bounding box center [747, 384] width 69 height 25
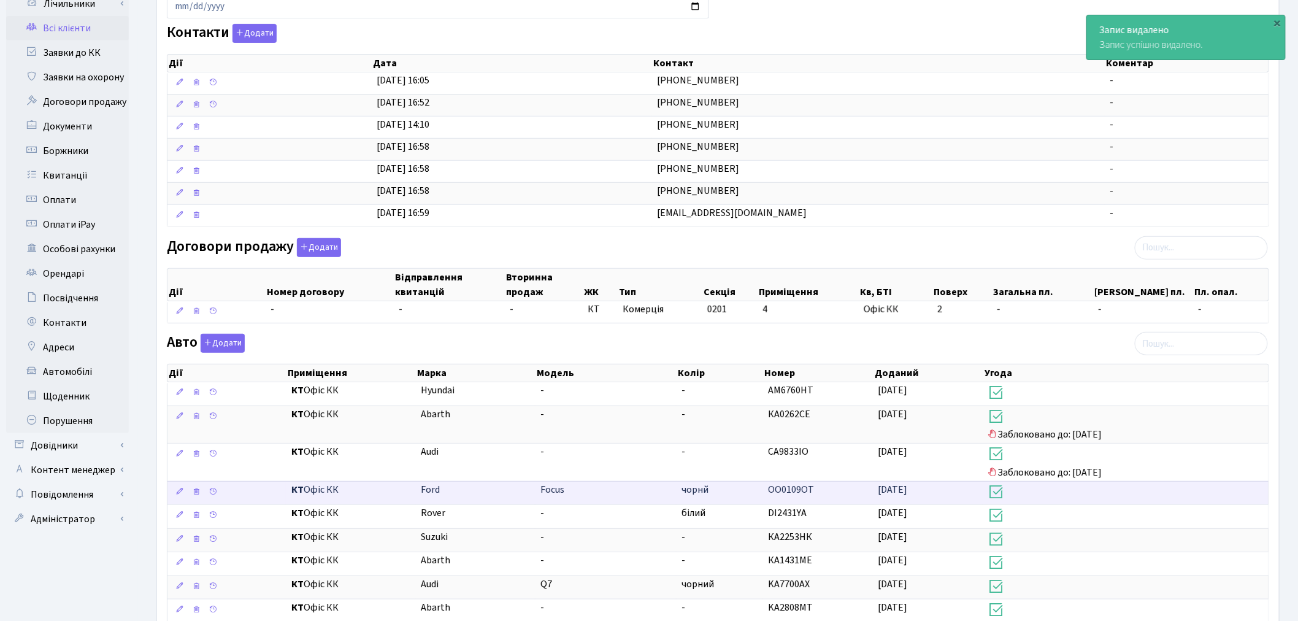
click at [831, 492] on td "OO0109OT" at bounding box center [818, 493] width 110 height 24
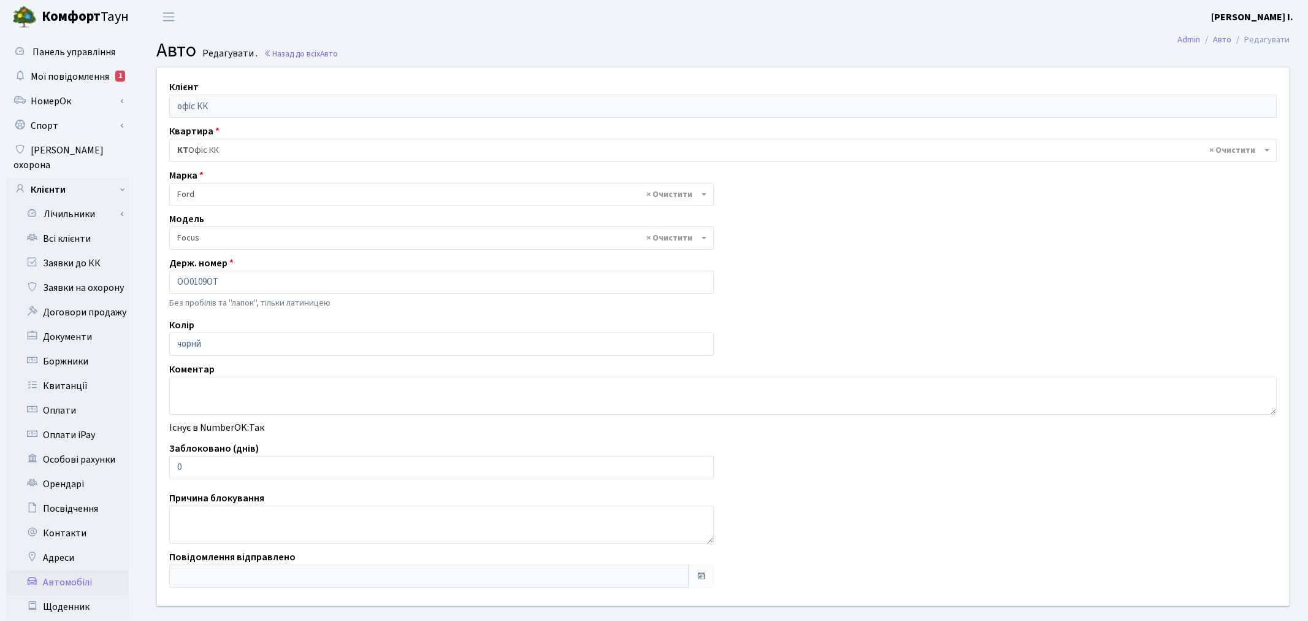
select select "781"
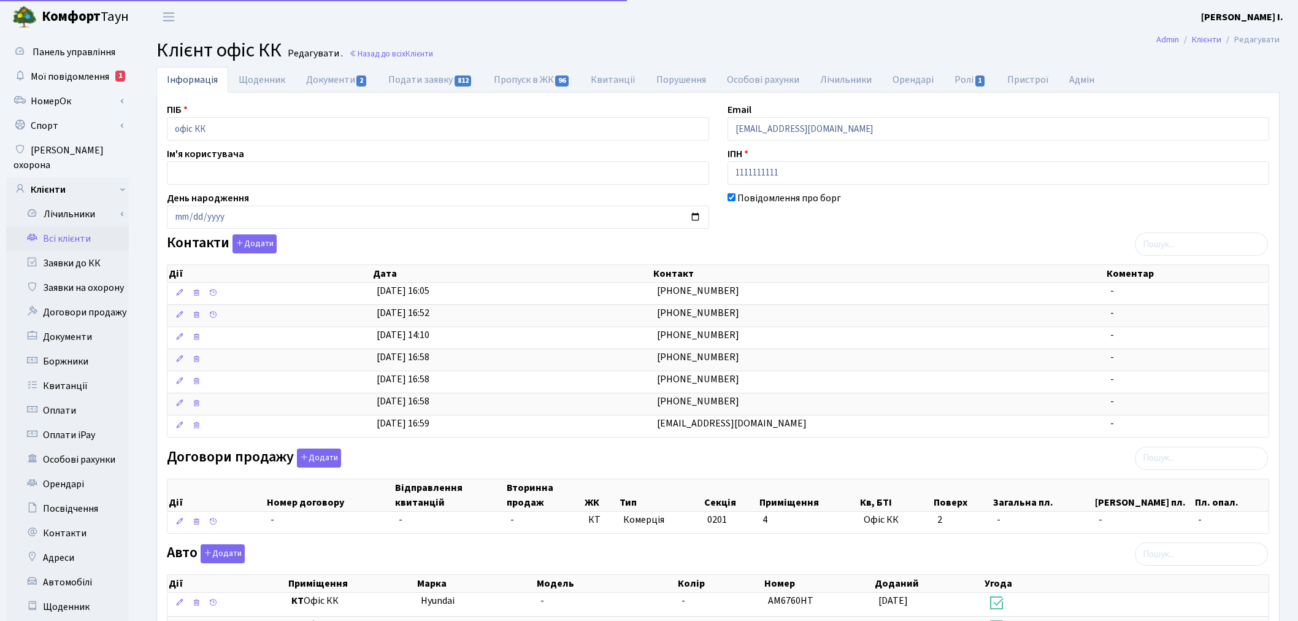
select select "25"
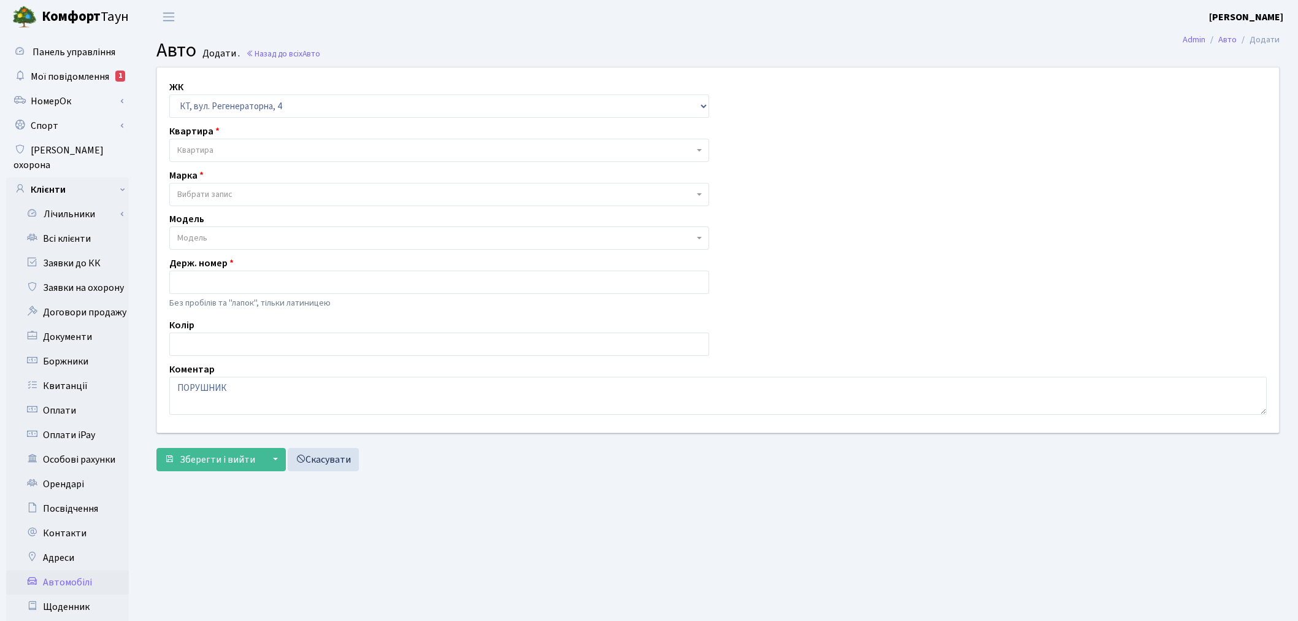
select select "271"
select select "59"
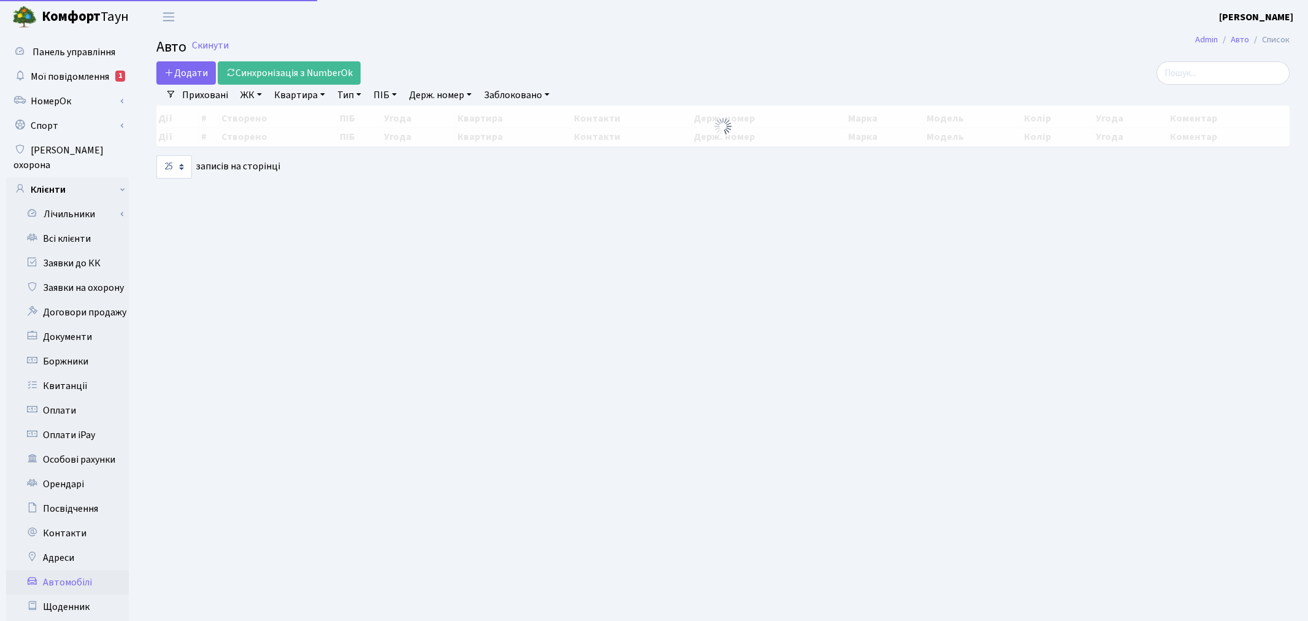
select select "25"
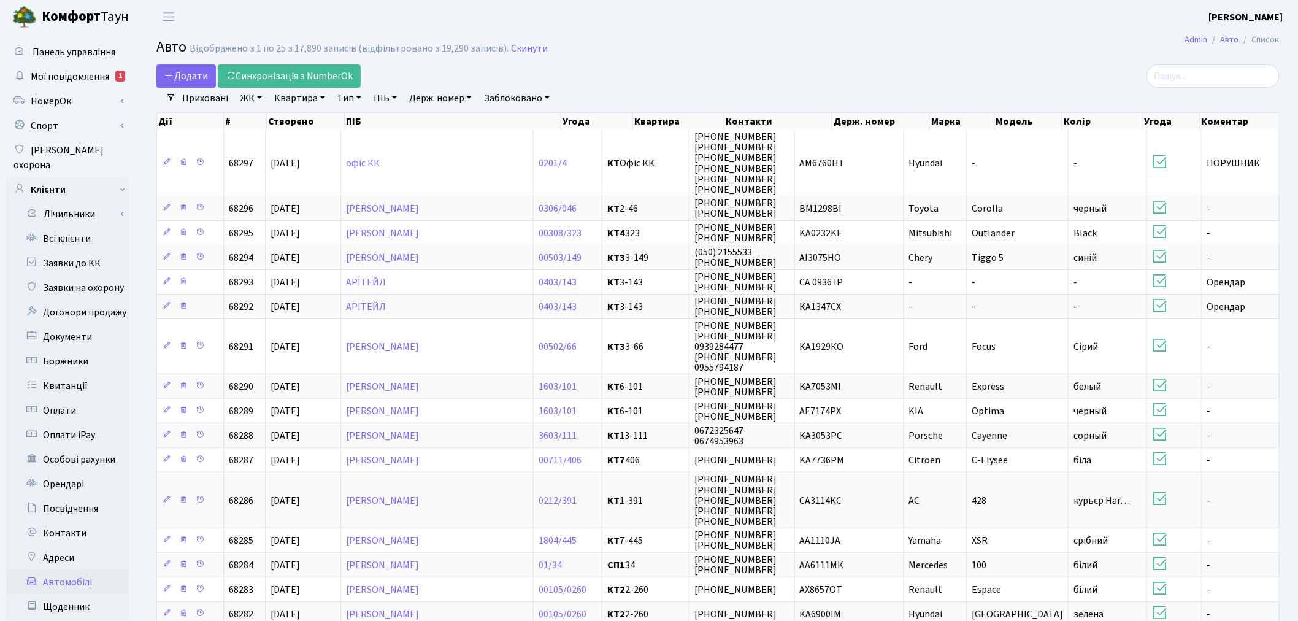
click at [299, 101] on link "Квартира" at bounding box center [299, 98] width 61 height 21
type input "6760"
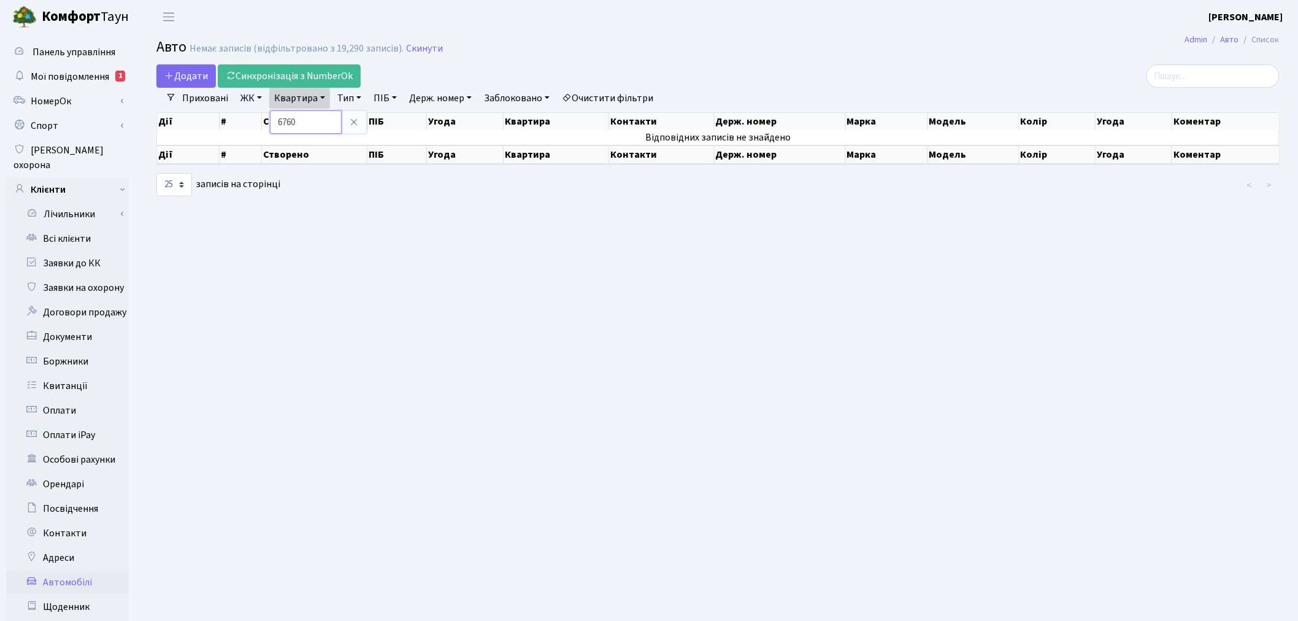
click at [342, 123] on input "6760" at bounding box center [306, 121] width 72 height 23
click at [354, 119] on icon at bounding box center [354, 122] width 10 height 10
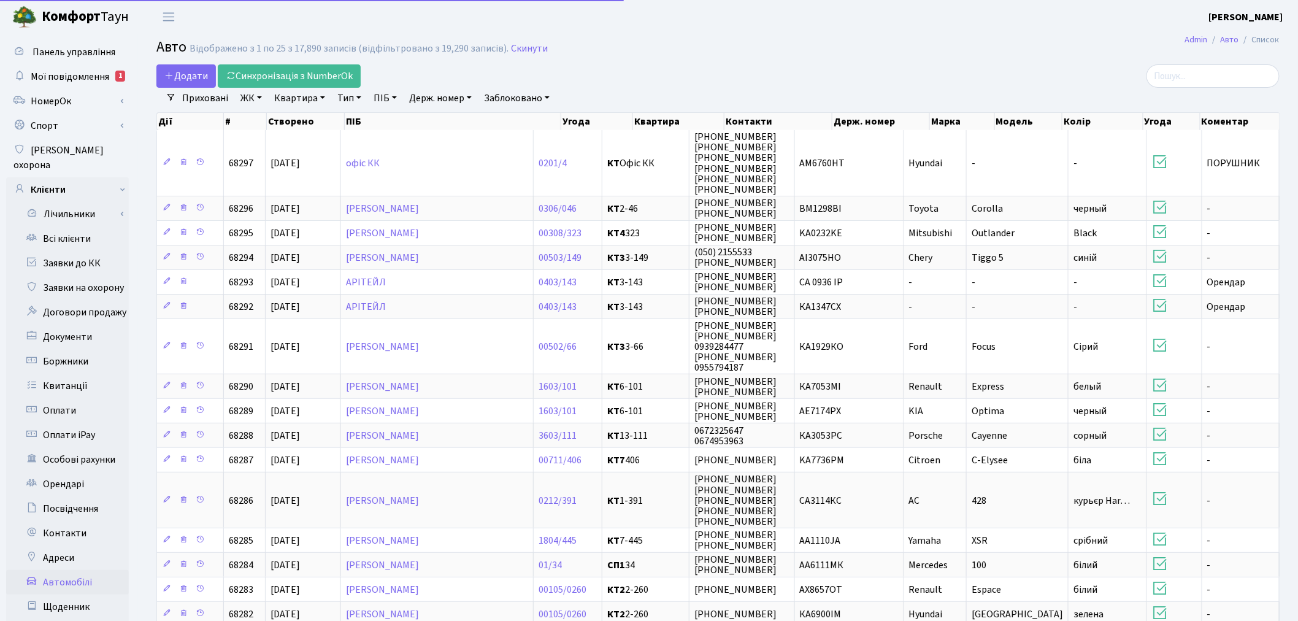
click at [425, 90] on link "Держ. номер" at bounding box center [440, 98] width 72 height 21
click at [438, 123] on input "text" at bounding box center [441, 121] width 72 height 23
type input "6760"
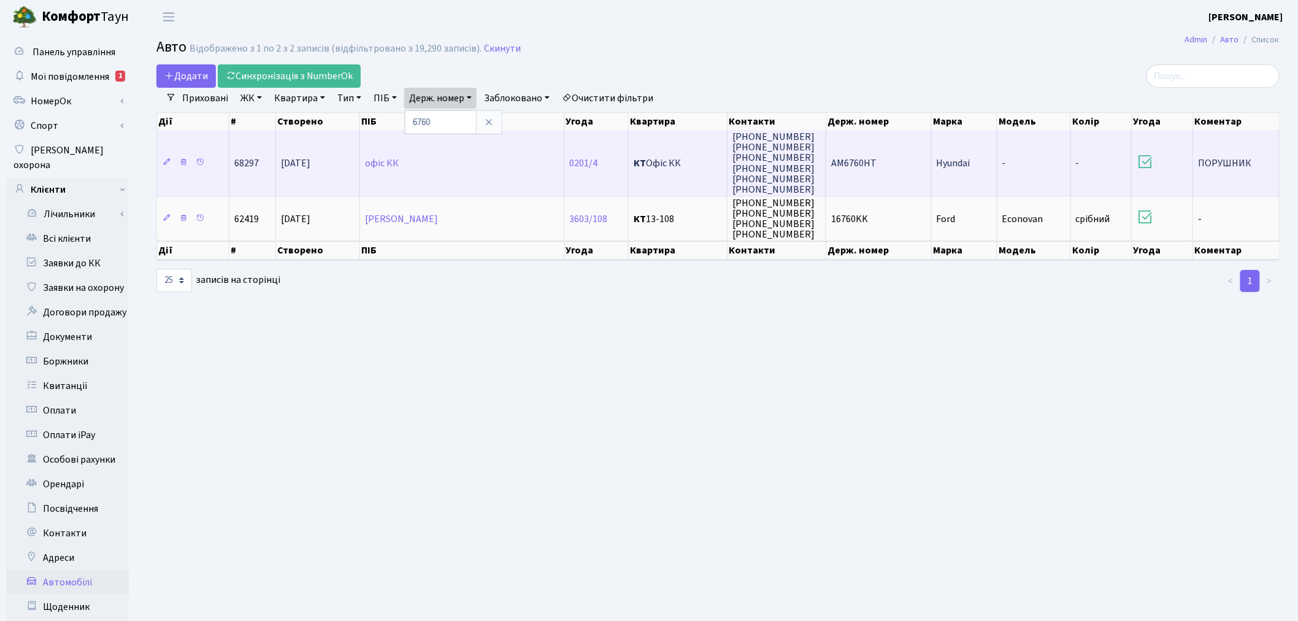
click at [899, 168] on td "AM6760HT" at bounding box center [879, 163] width 106 height 66
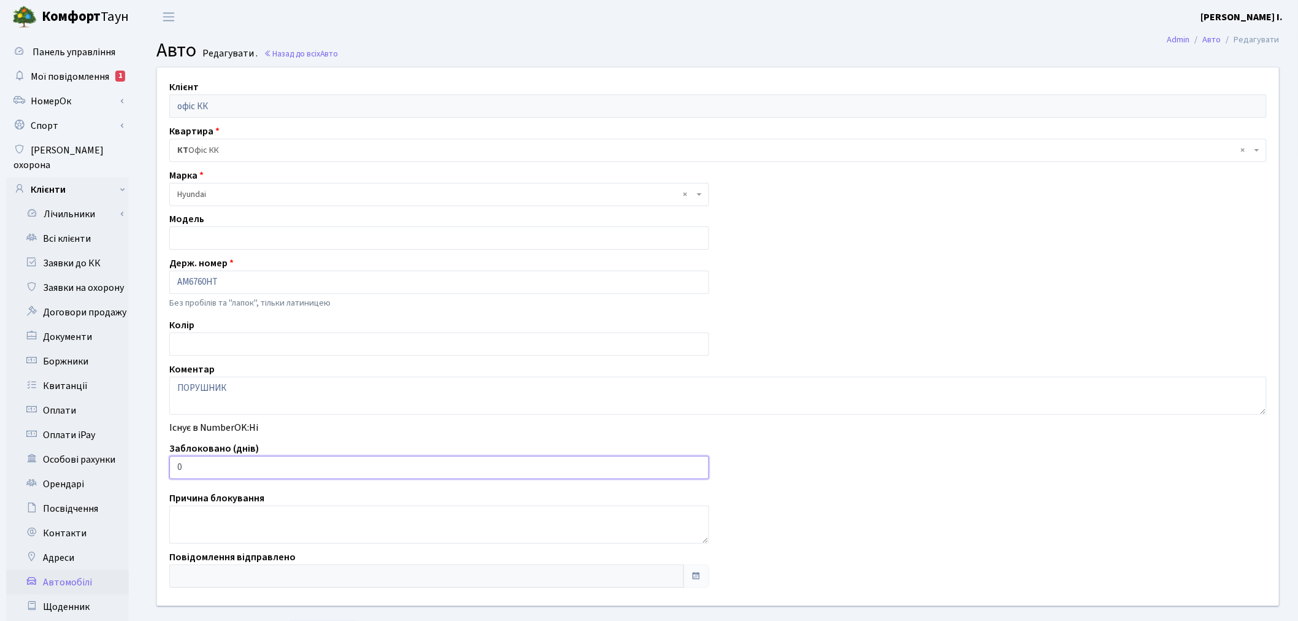
drag, startPoint x: 222, startPoint y: 464, endPoint x: 172, endPoint y: 469, distance: 49.9
click at [172, 469] on input "0" at bounding box center [439, 467] width 540 height 23
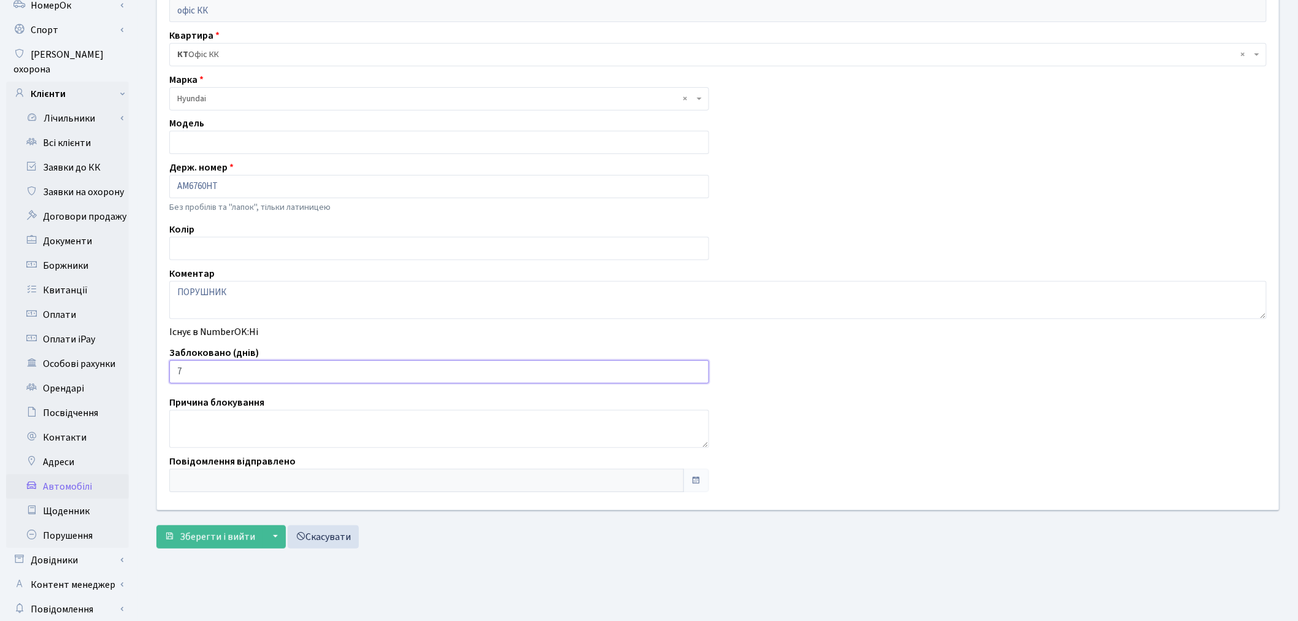
scroll to position [142, 0]
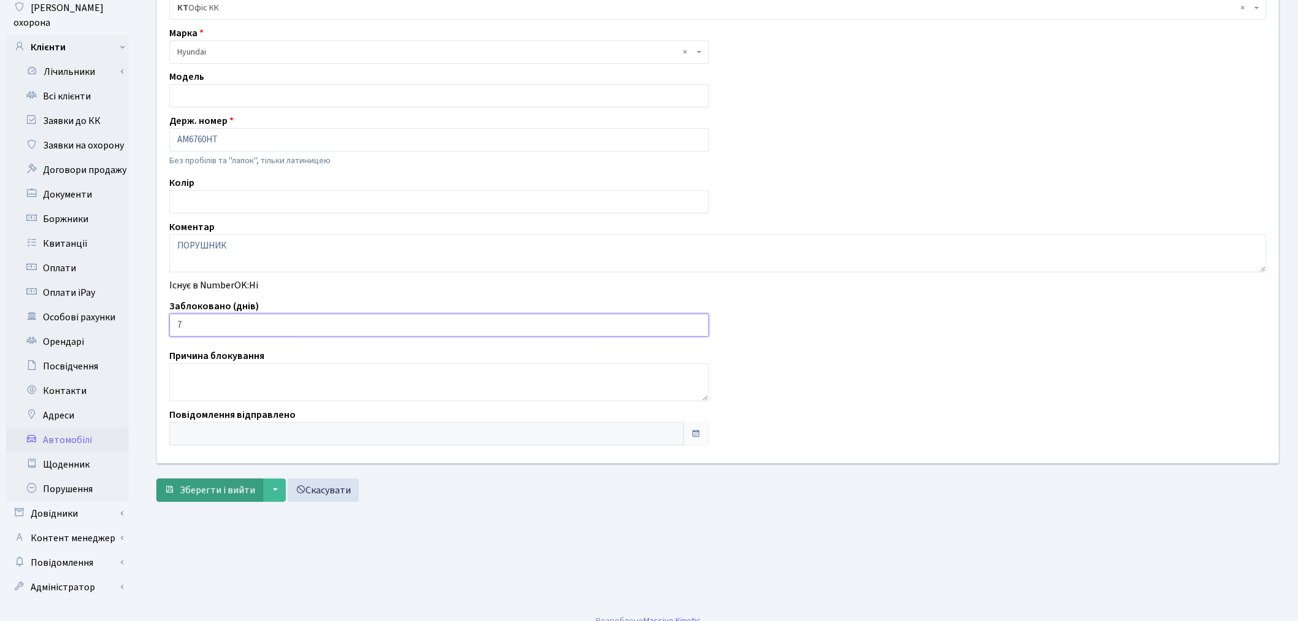
type input "7"
click at [206, 493] on span "Зберегти і вийти" at bounding box center [217, 489] width 75 height 13
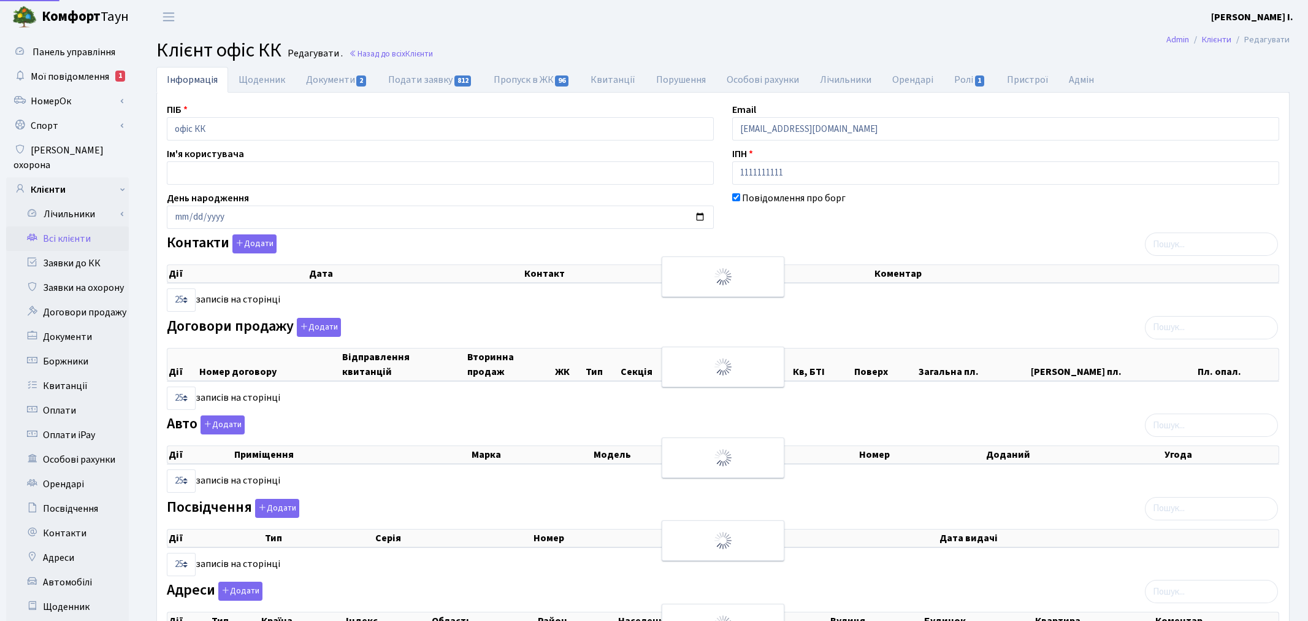
select select "25"
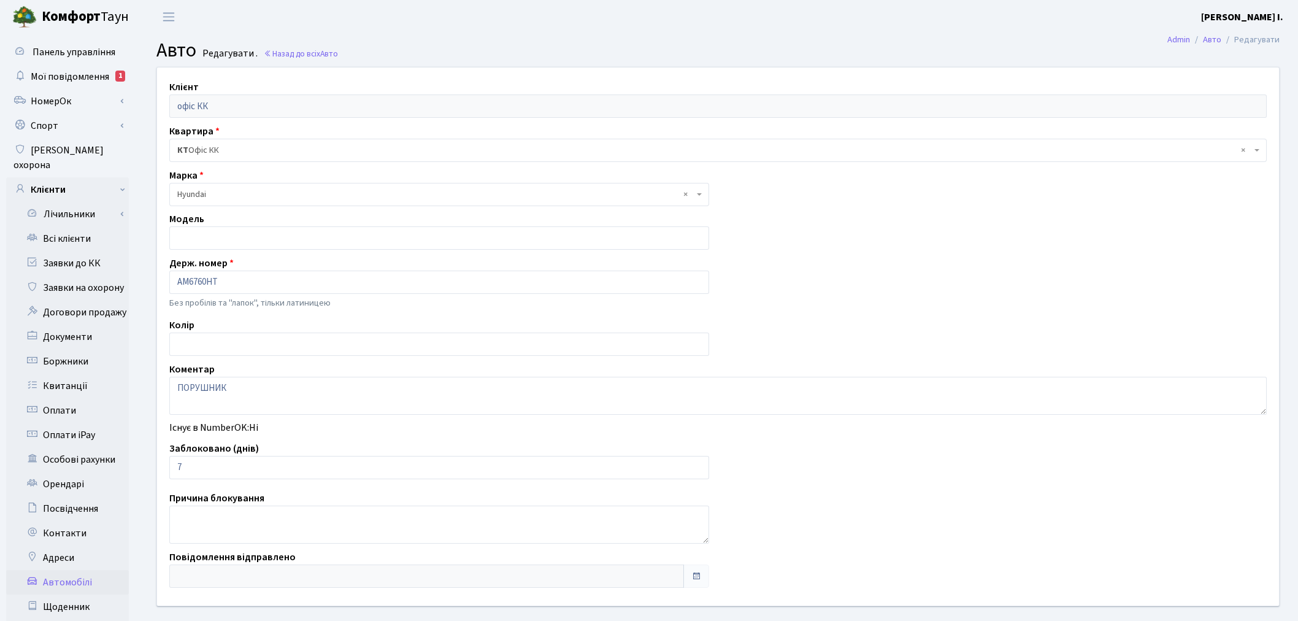
scroll to position [142, 0]
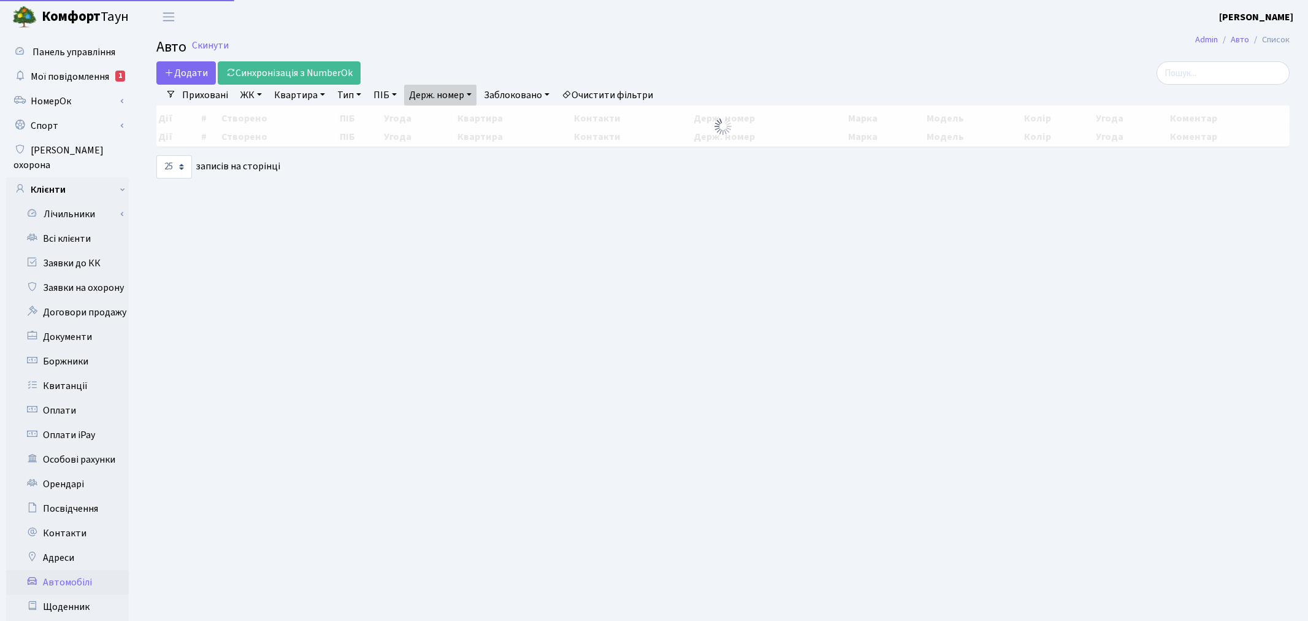
select select "25"
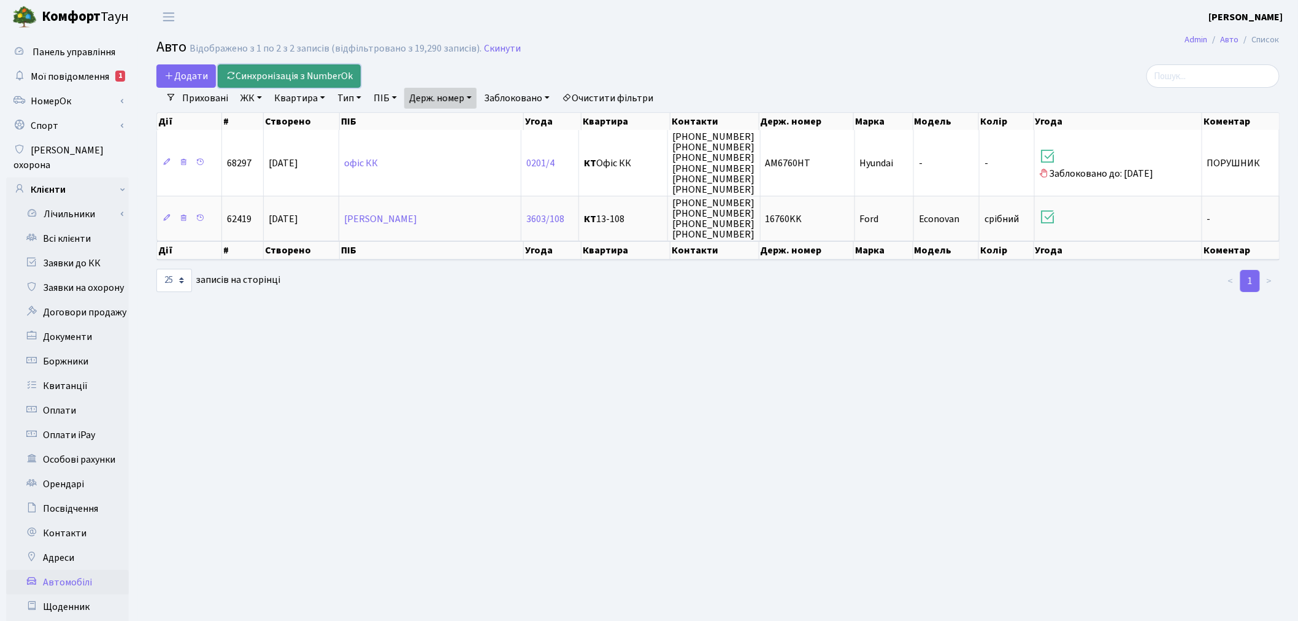
click at [301, 69] on link "Синхронізація з NumberOk" at bounding box center [289, 75] width 143 height 23
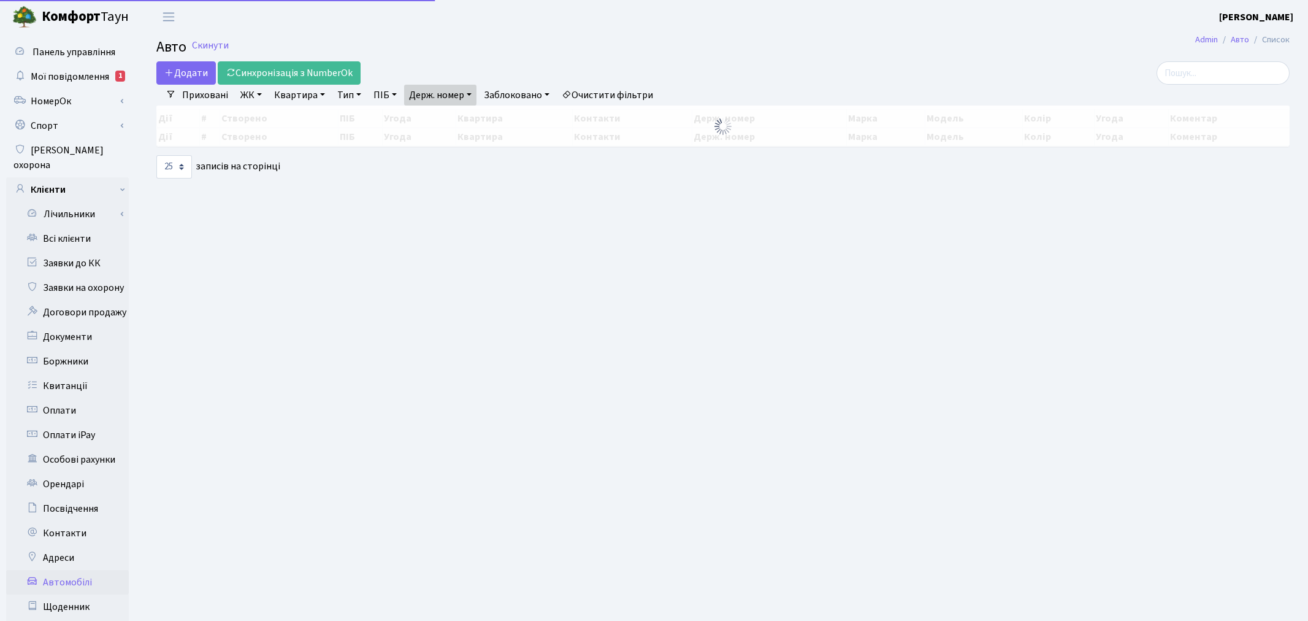
select select "25"
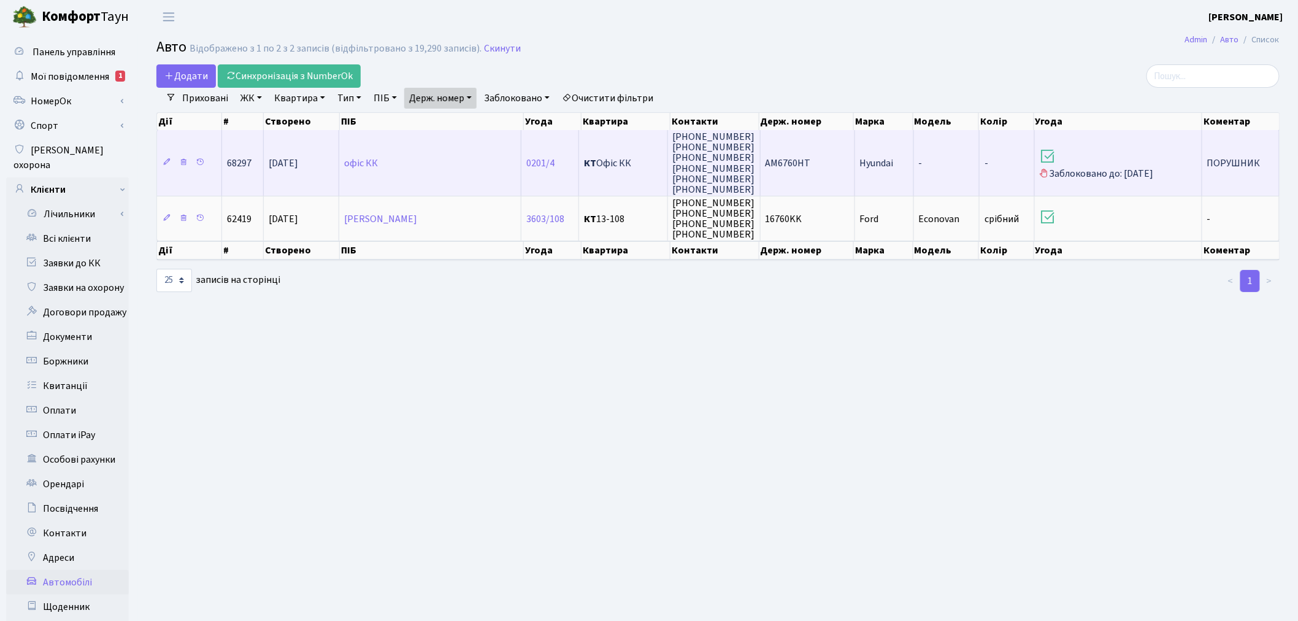
click at [935, 163] on td "-" at bounding box center [947, 163] width 66 height 66
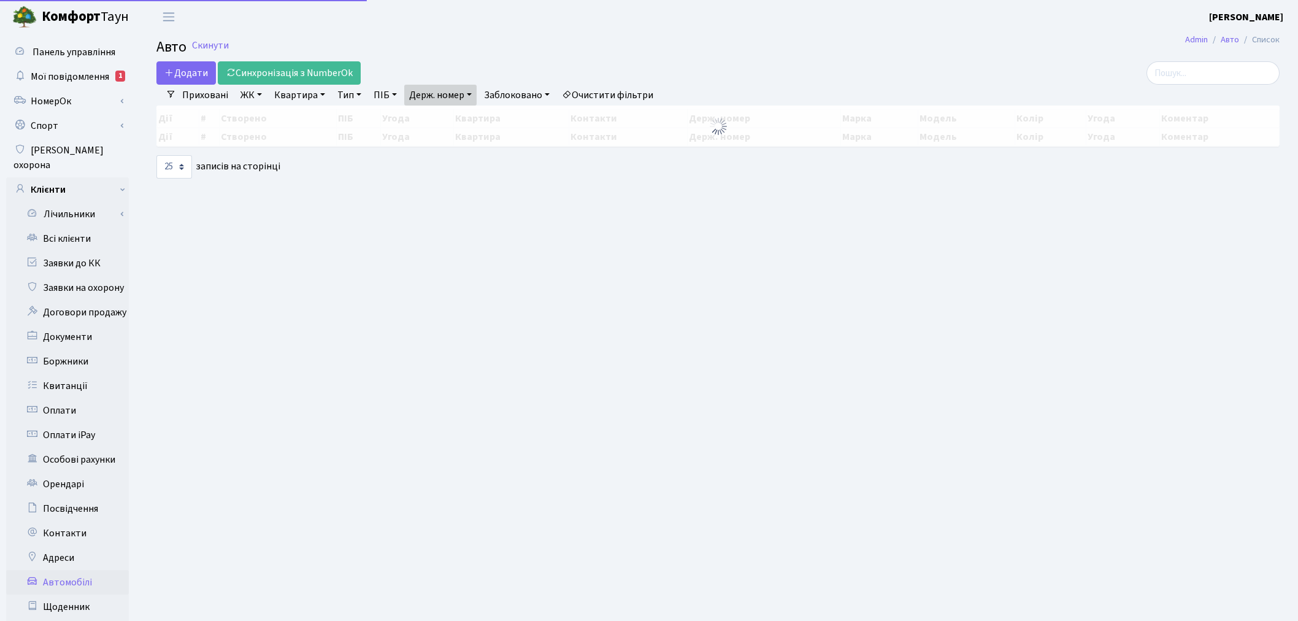
select select "25"
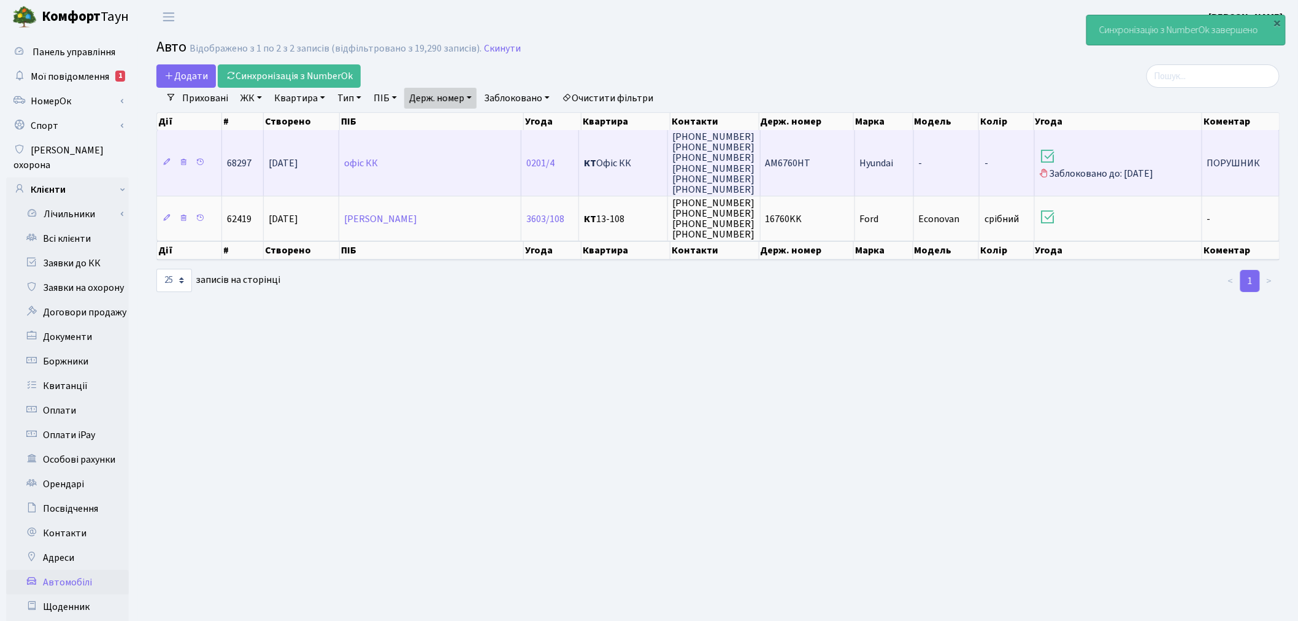
click at [826, 159] on td "AM6760HT" at bounding box center [808, 163] width 94 height 66
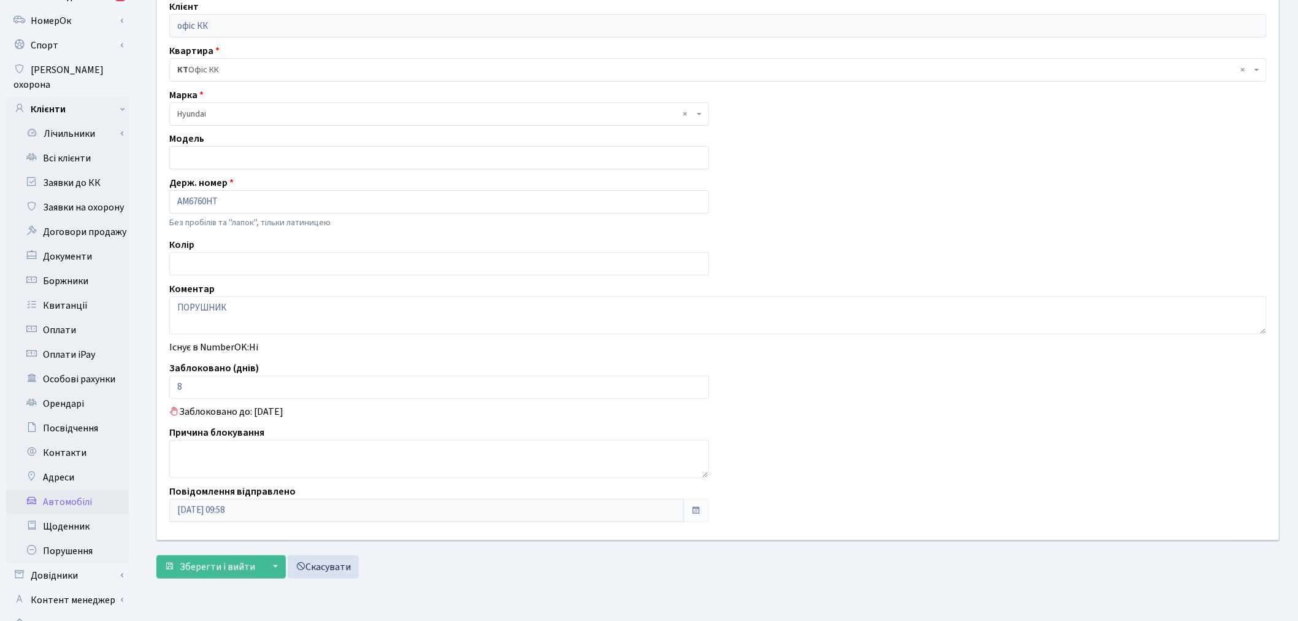
scroll to position [136, 0]
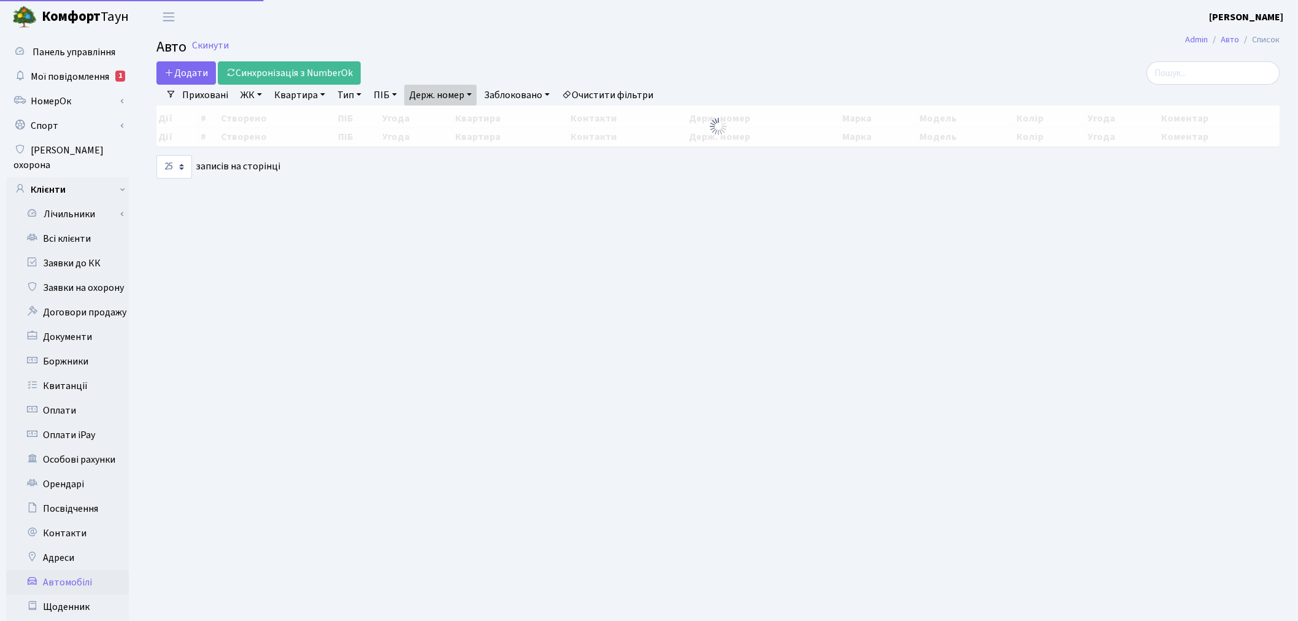
select select "25"
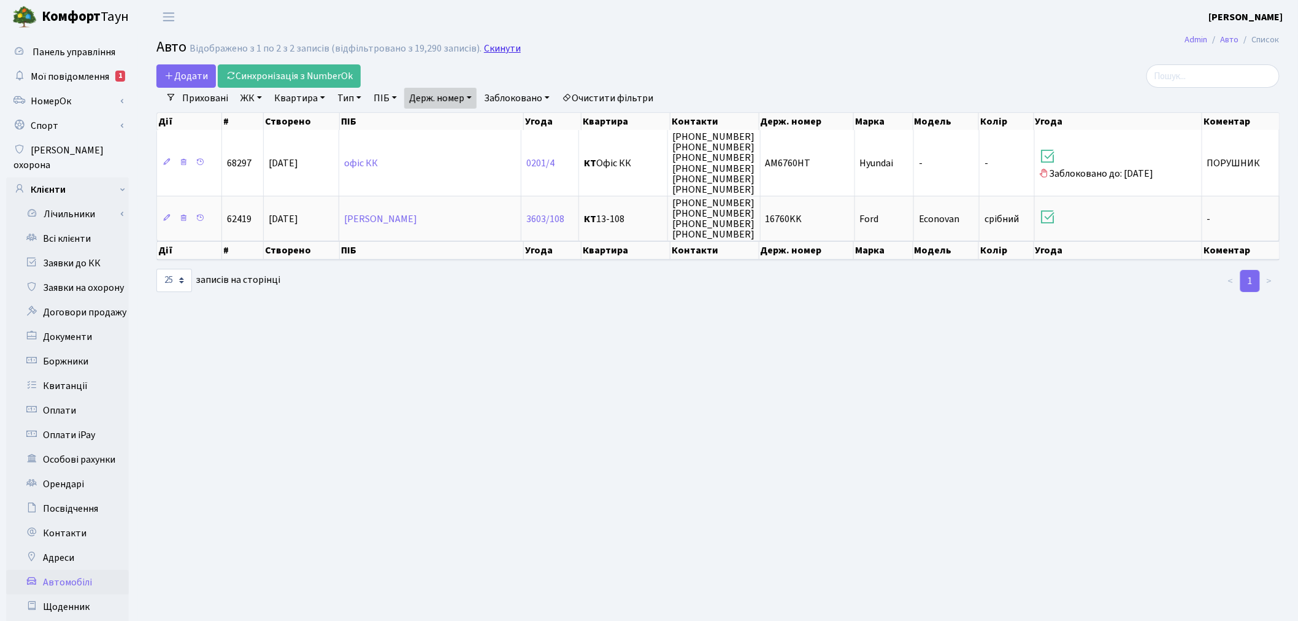
click at [495, 43] on link "Скинути" at bounding box center [502, 49] width 37 height 12
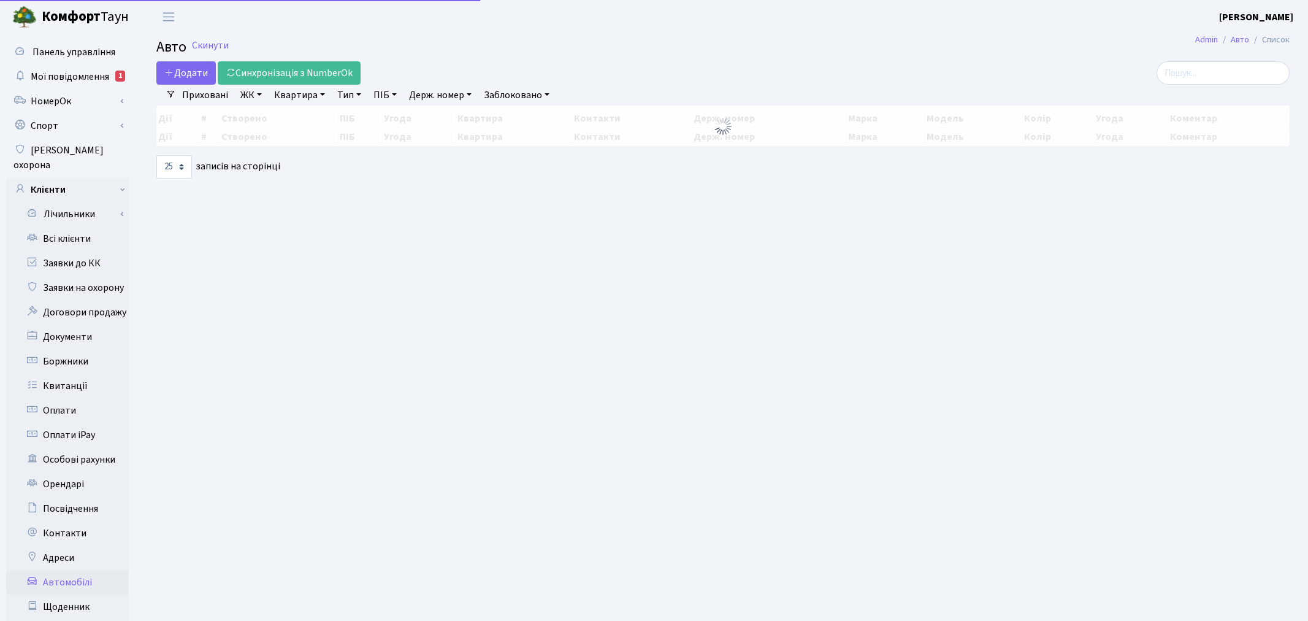
select select "25"
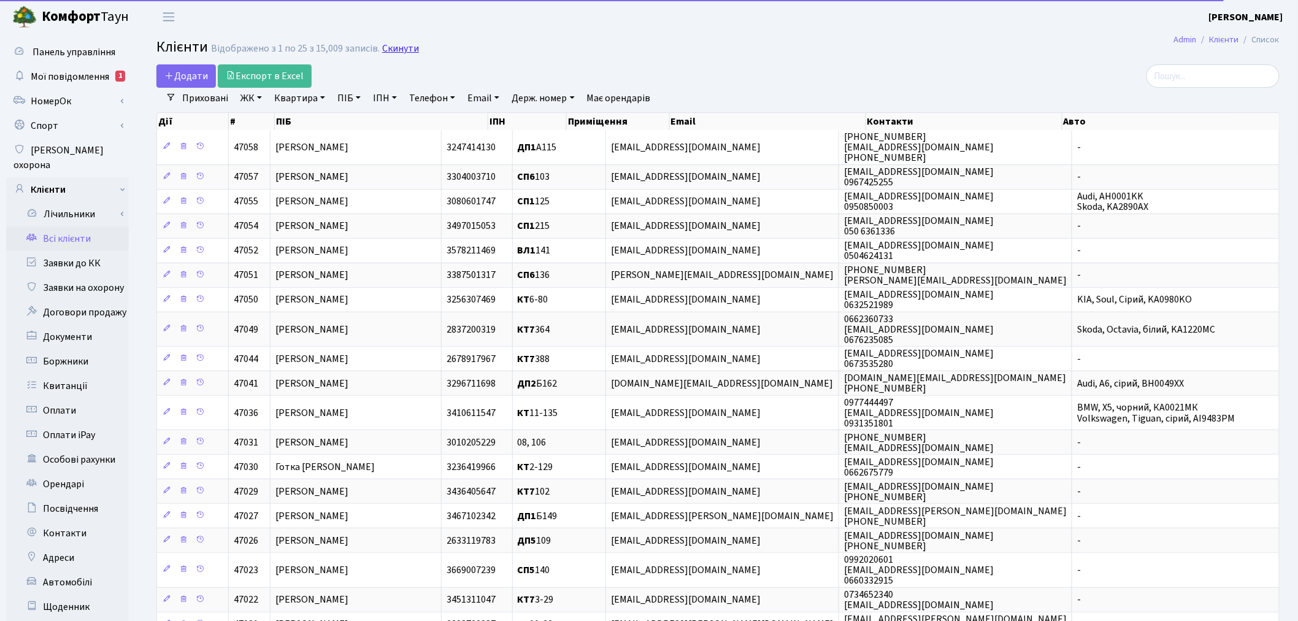
click at [399, 44] on link "Скинути" at bounding box center [400, 49] width 37 height 12
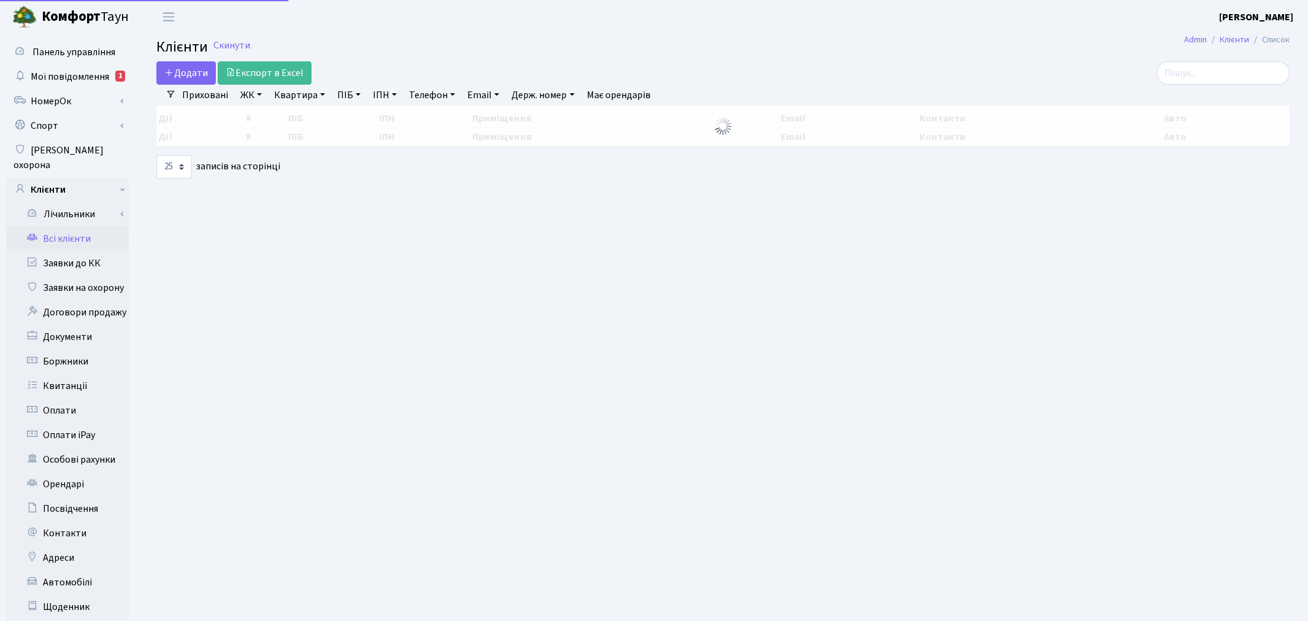
select select "25"
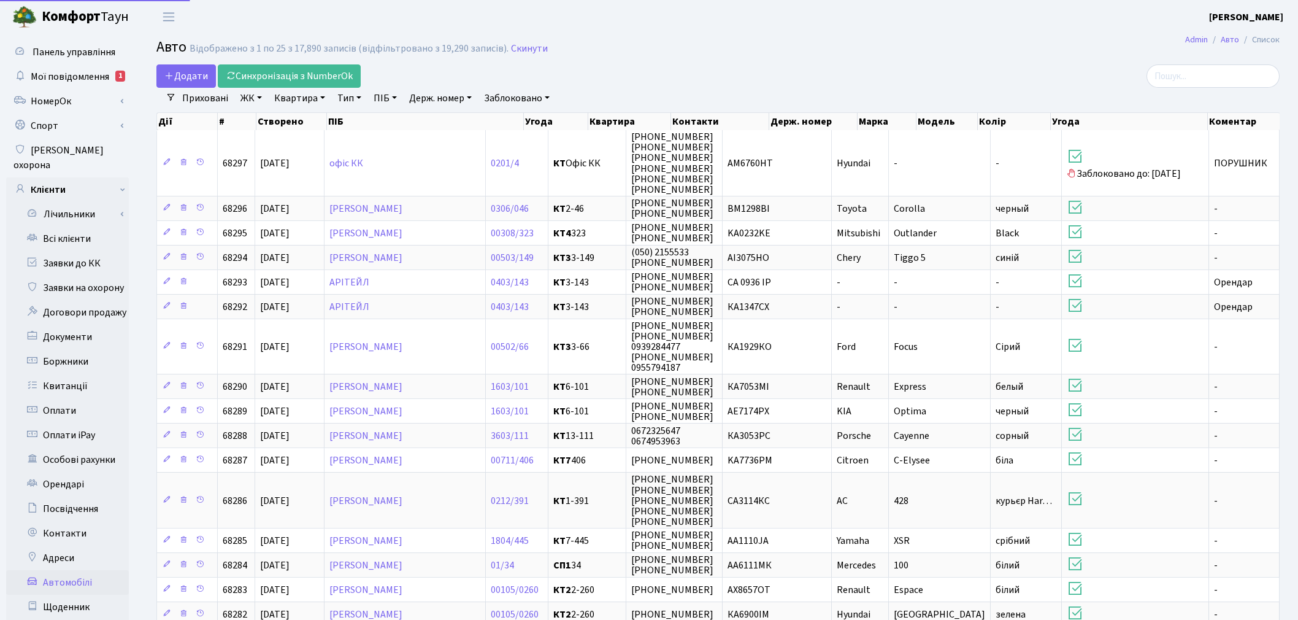
select select "25"
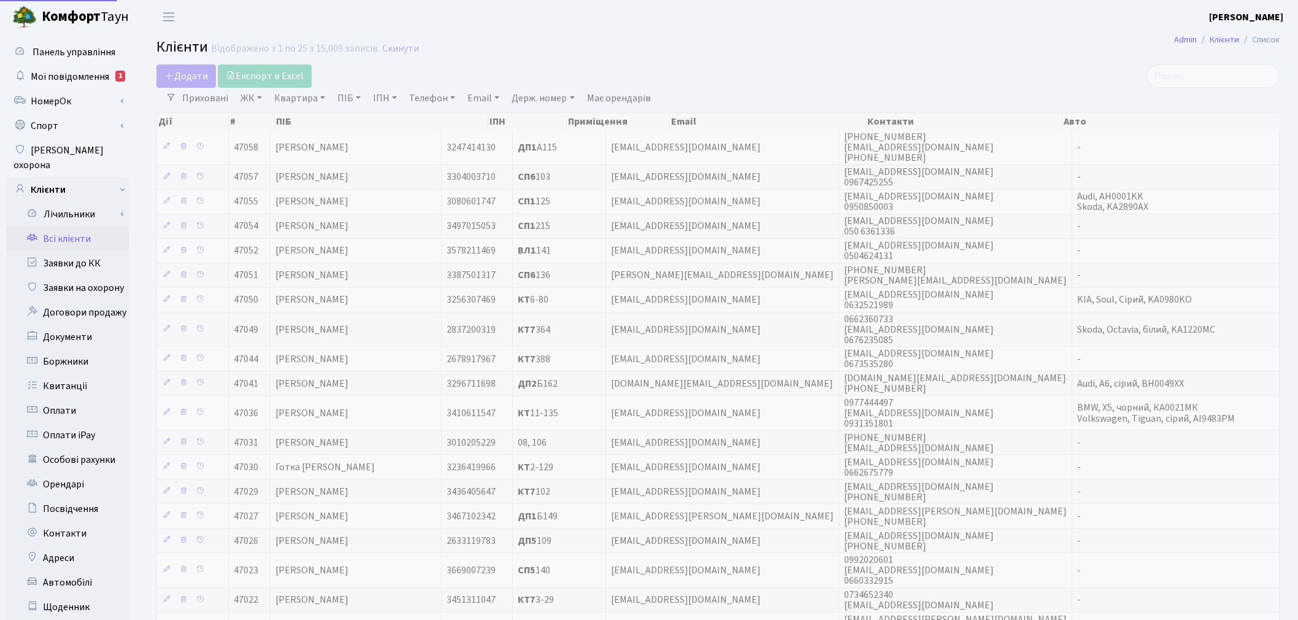
select select "25"
